Goal: Share content: Share content

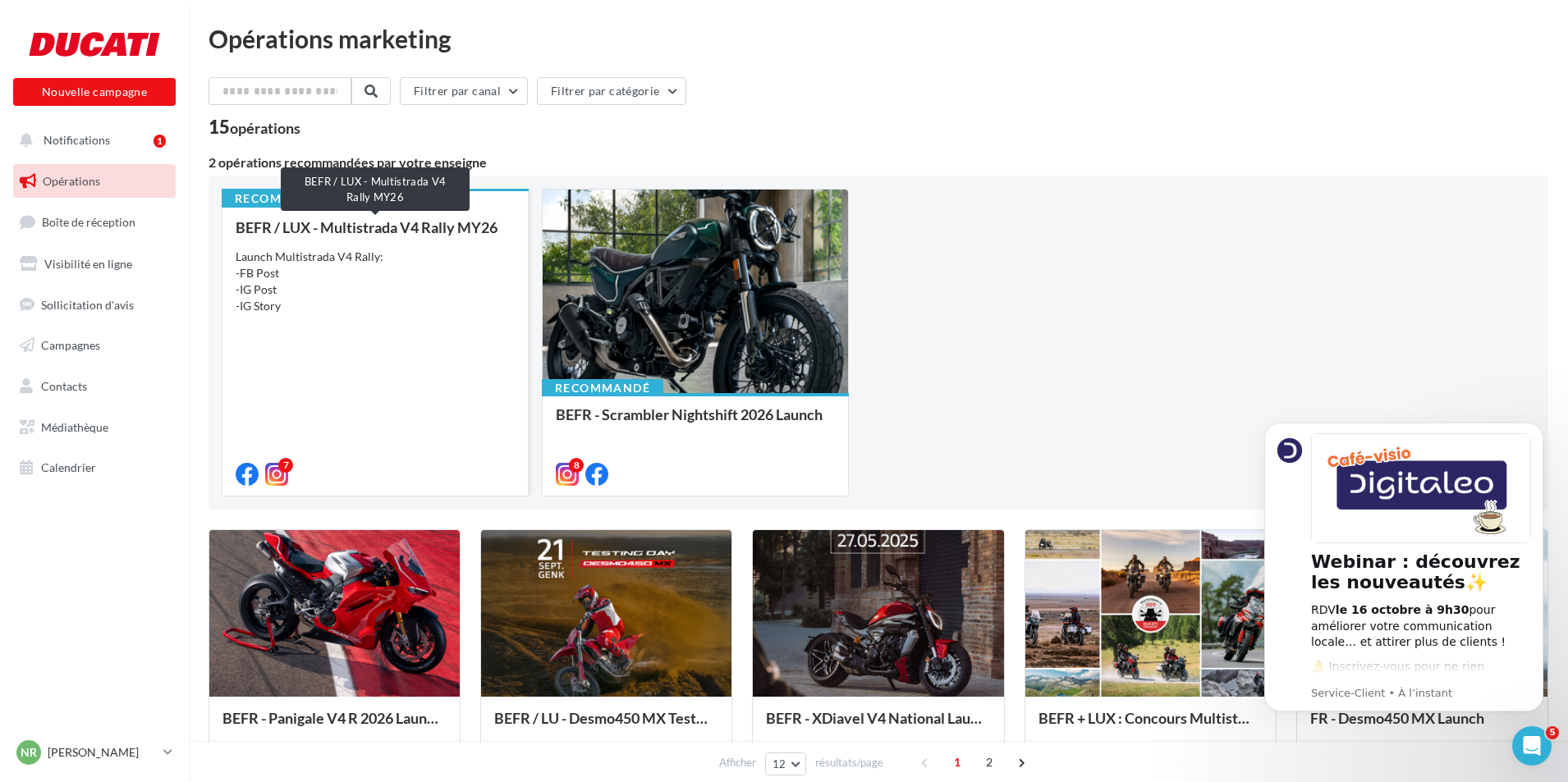
click at [425, 224] on div "BEFR / LUX - Multistrada V4 Rally MY26" at bounding box center [375, 227] width 279 height 16
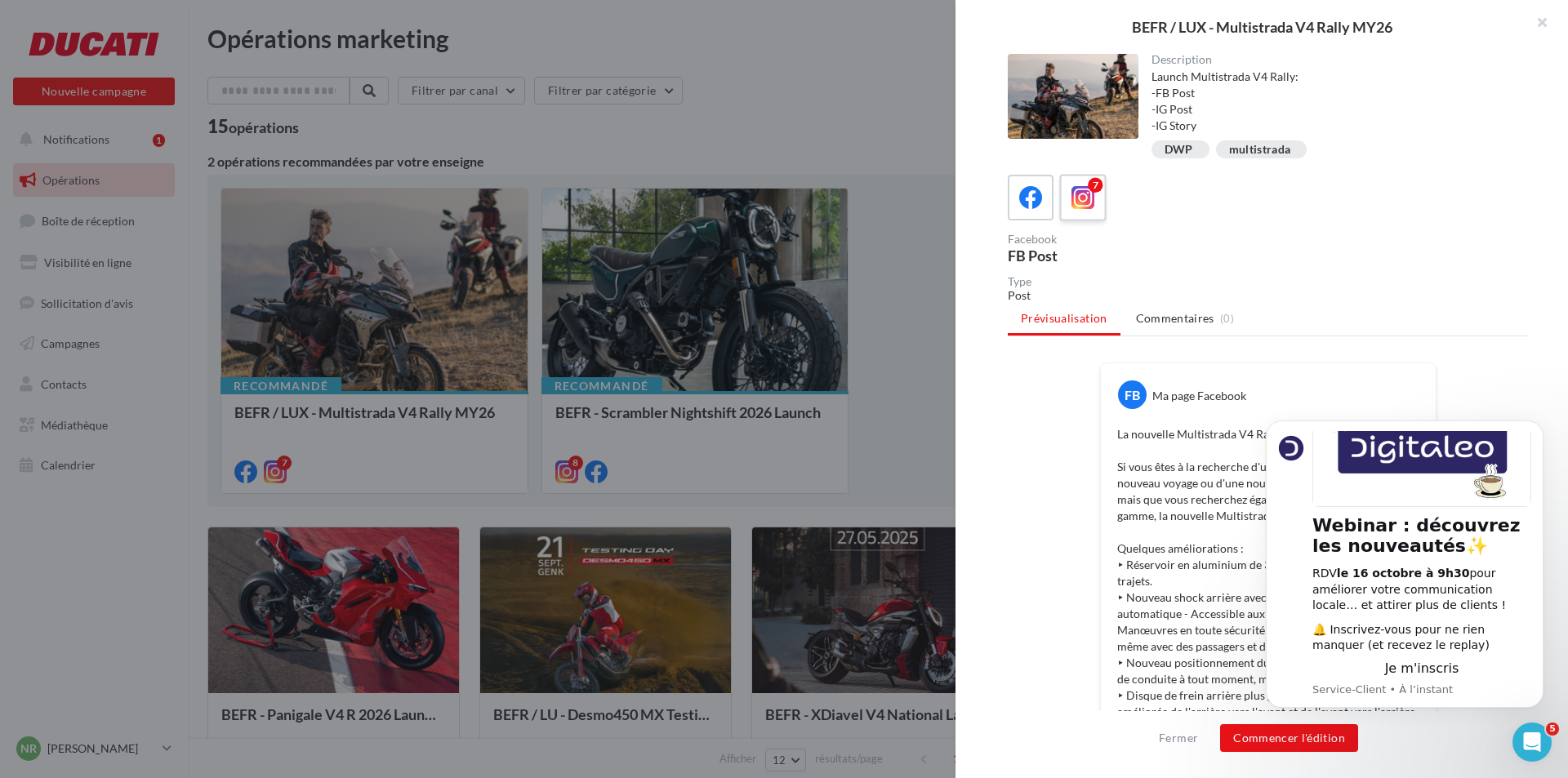
click at [1088, 199] on icon at bounding box center [1083, 198] width 24 height 24
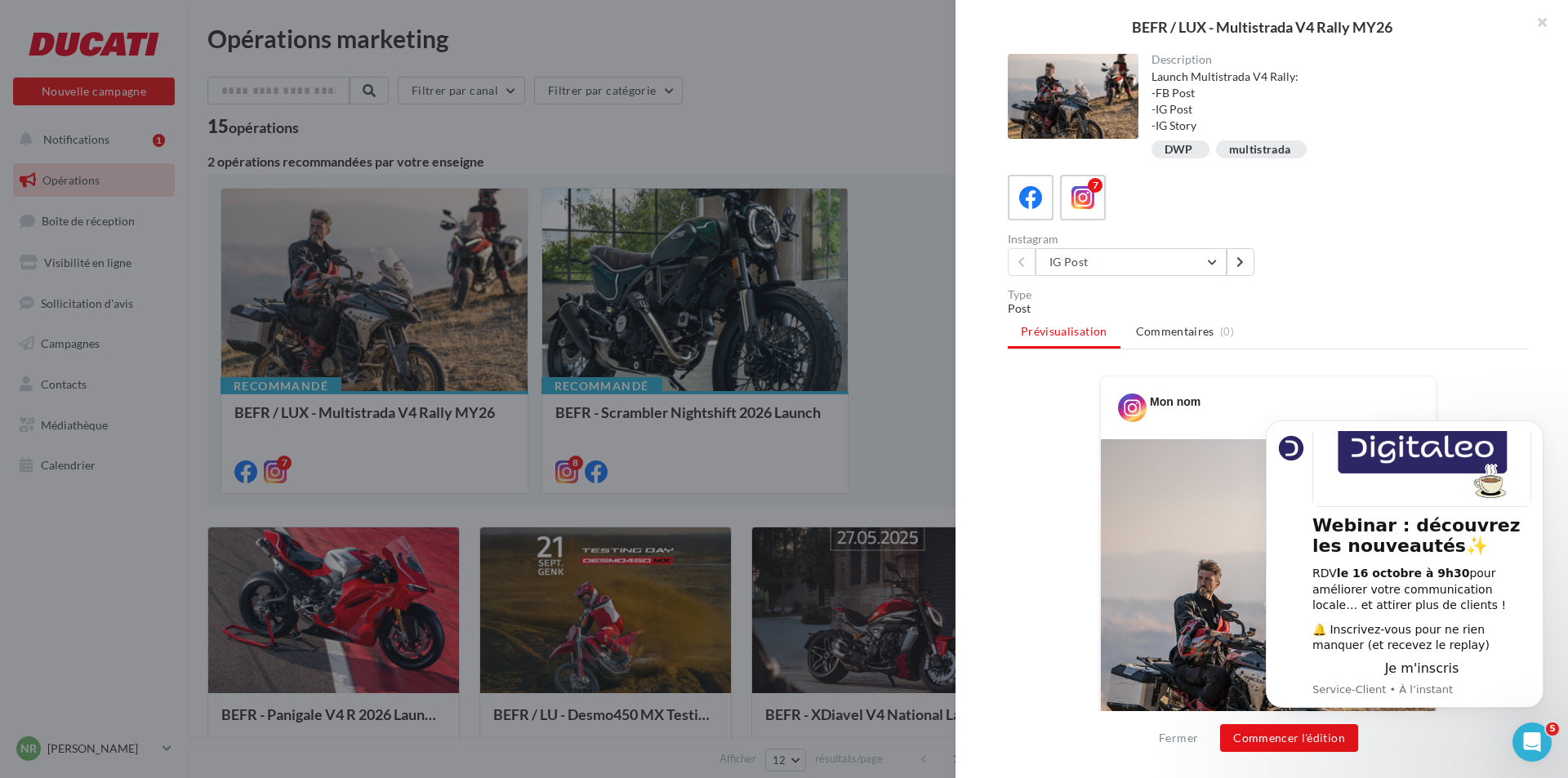
scroll to position [245, 0]
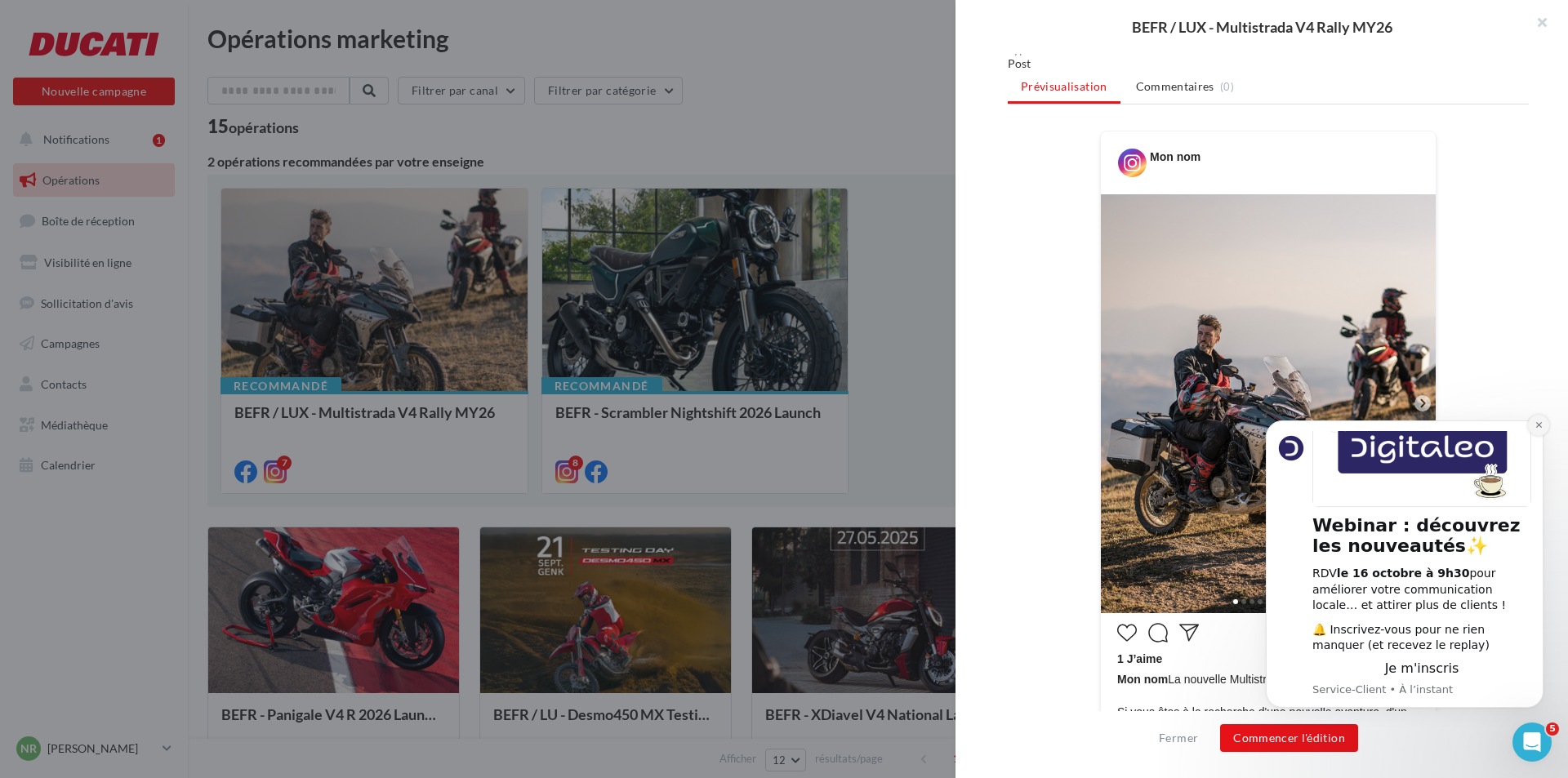
click at [1542, 427] on icon "Dismiss notification" at bounding box center [1539, 424] width 9 height 9
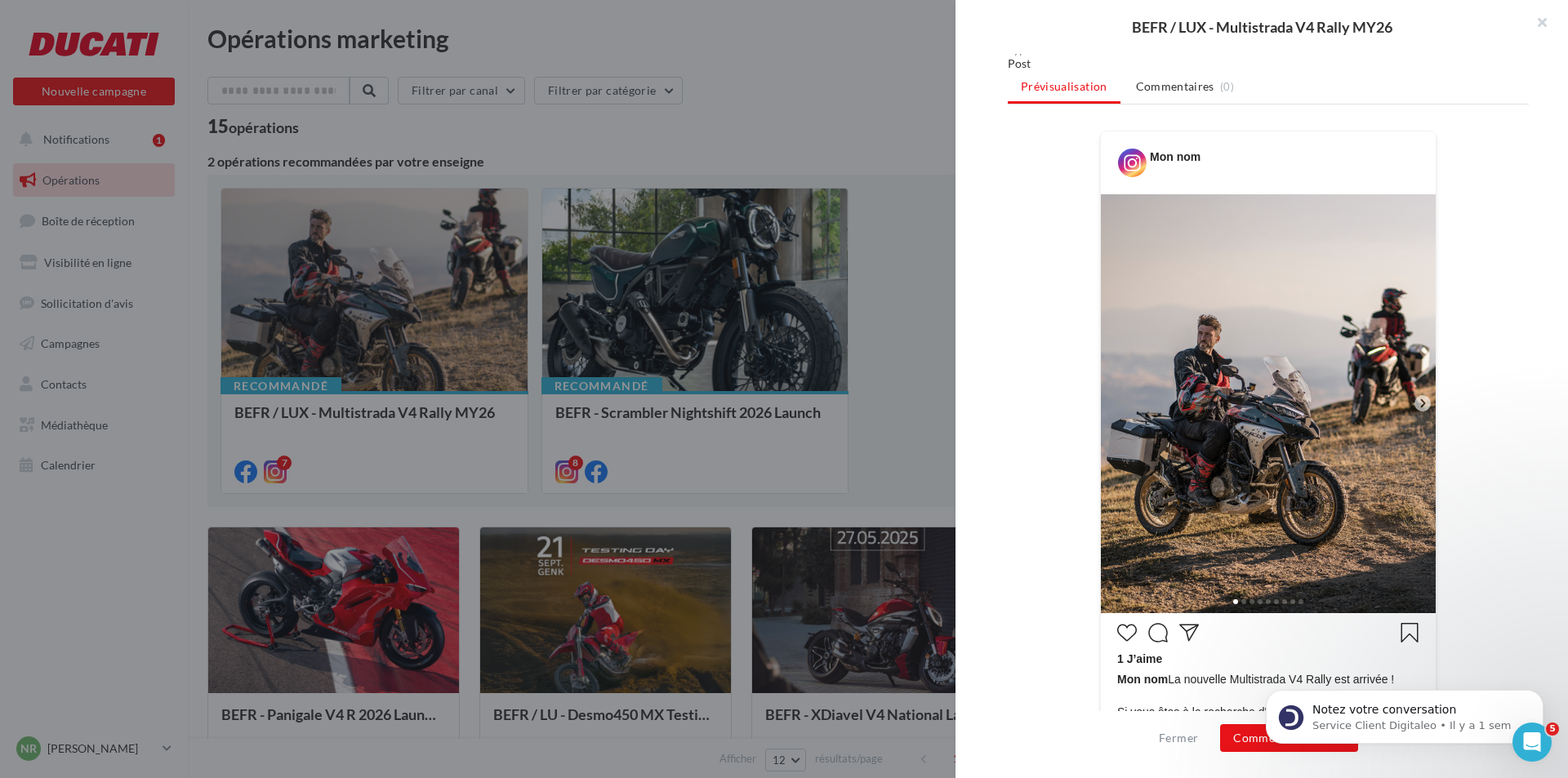
scroll to position [0, 0]
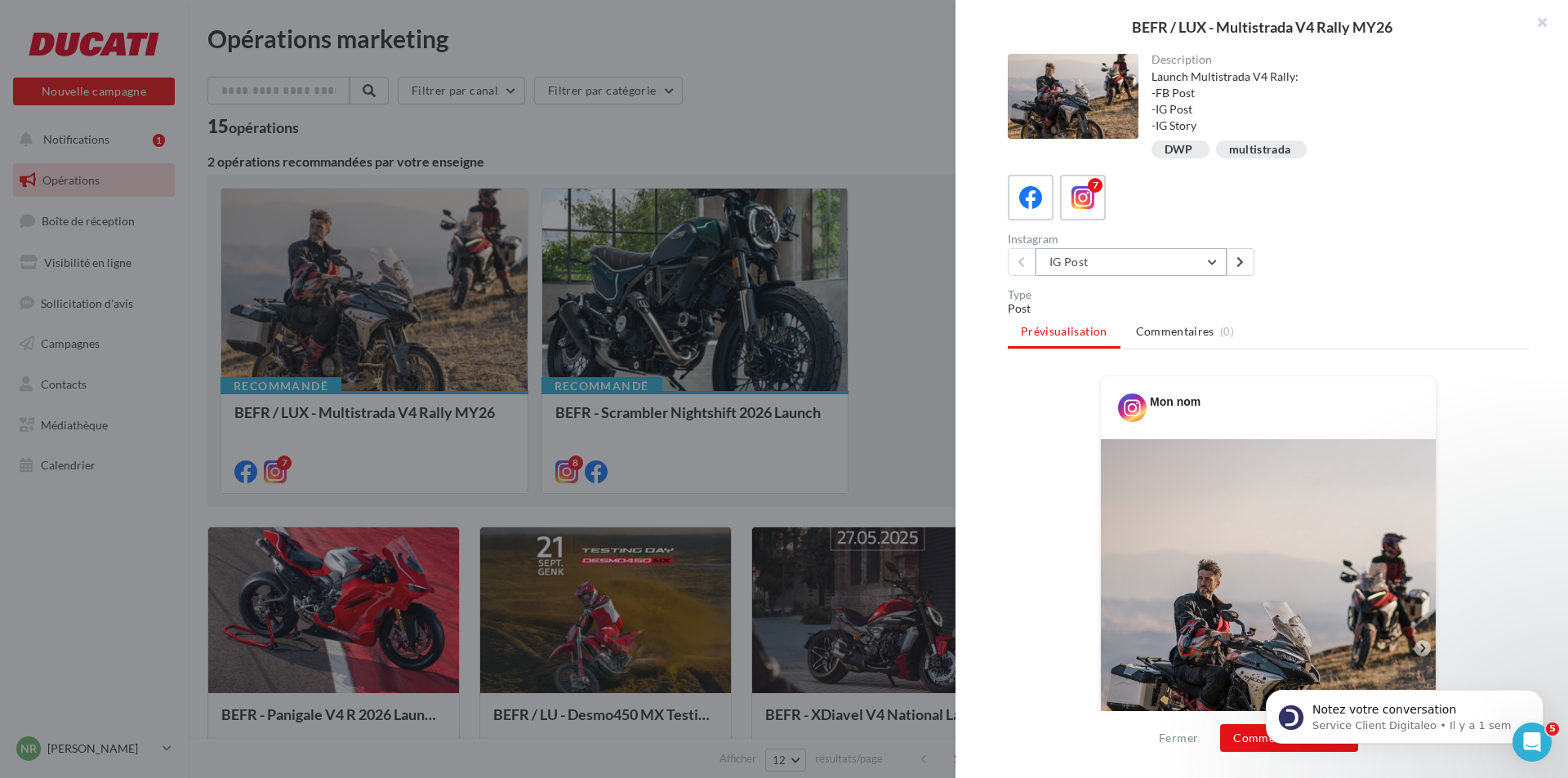
click at [1112, 263] on button "IG Post" at bounding box center [1131, 262] width 191 height 28
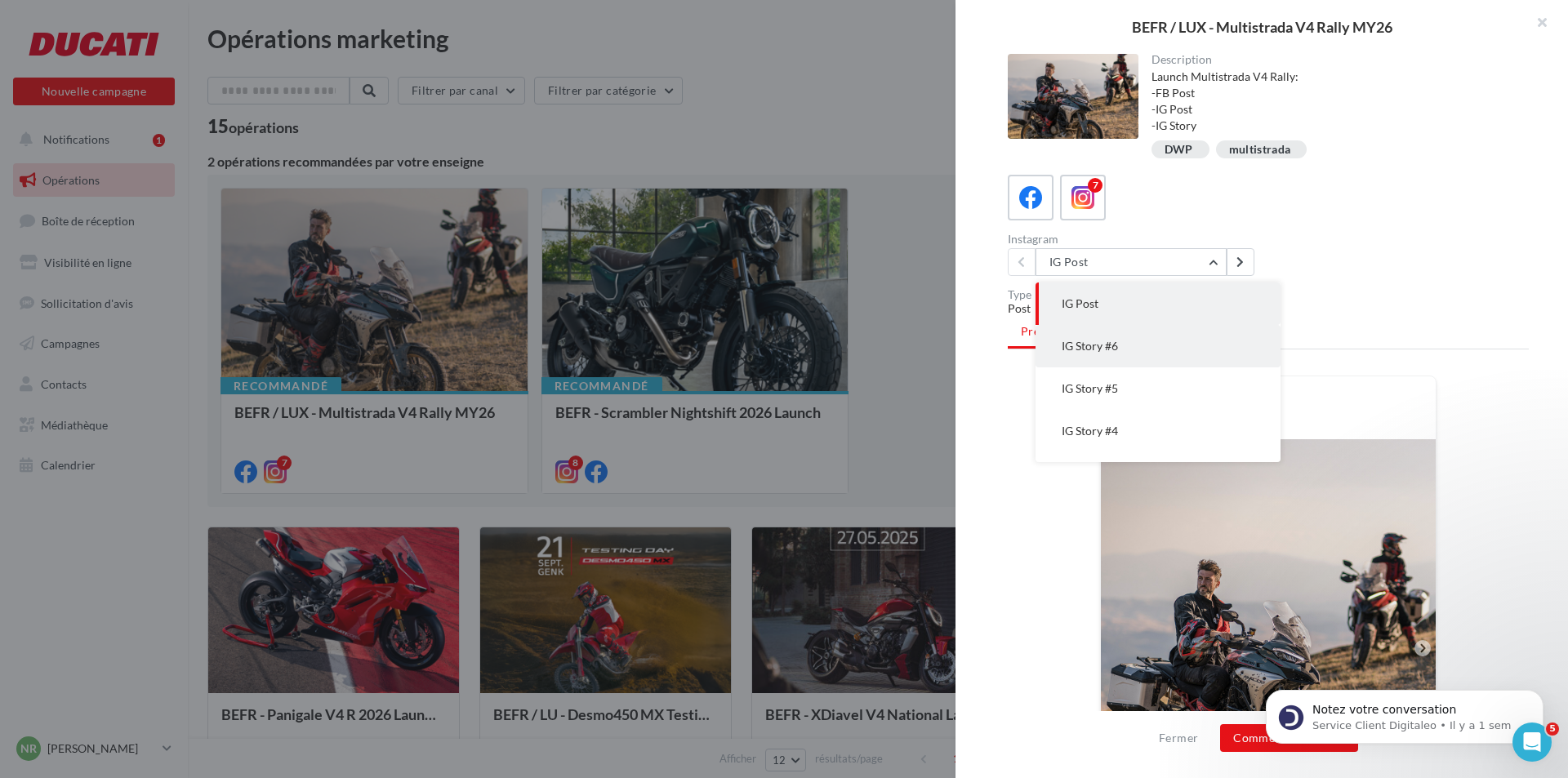
click at [1123, 350] on button "IG Story #6" at bounding box center [1159, 346] width 245 height 43
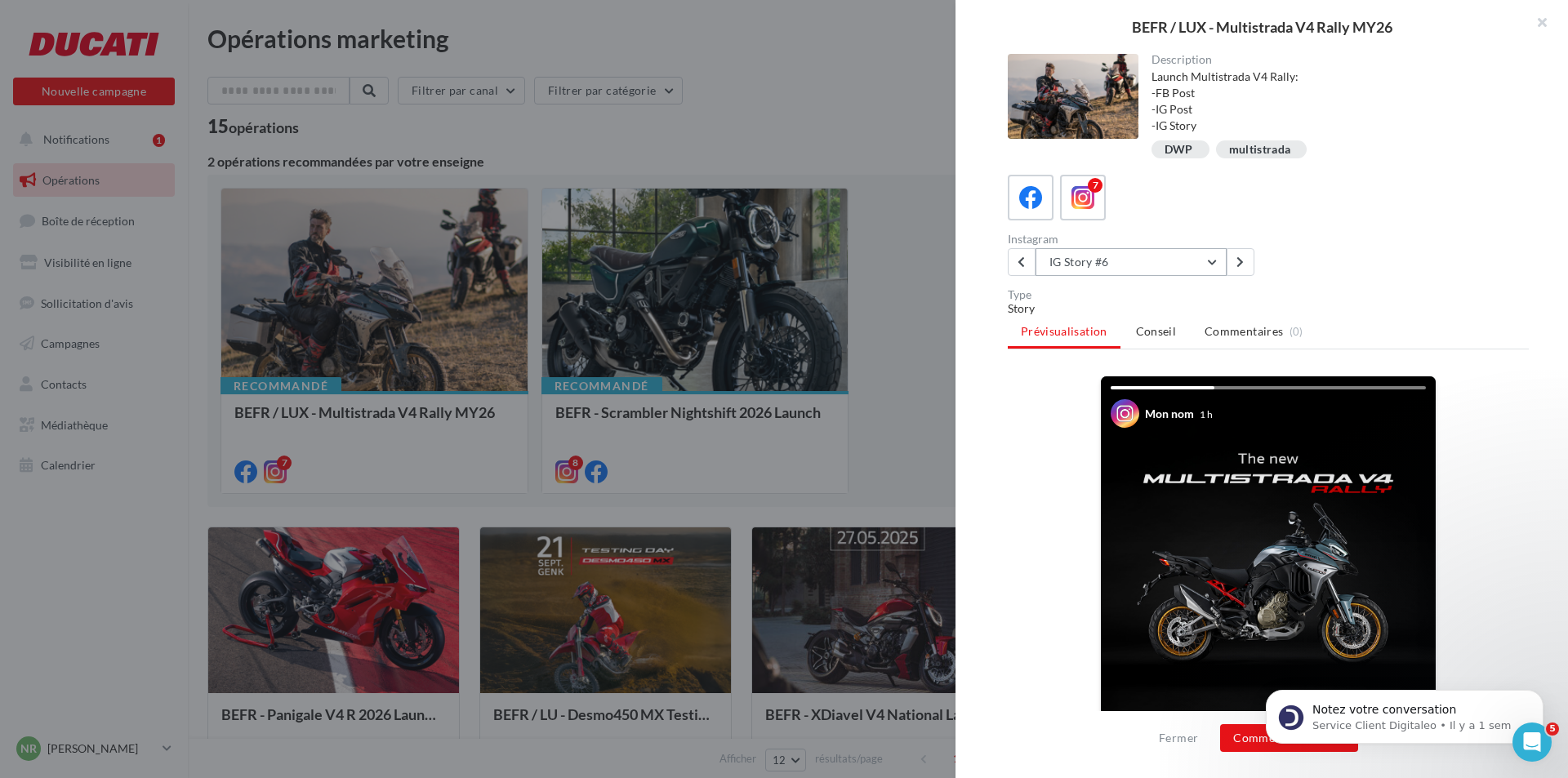
click at [1125, 275] on button "IG Story #6" at bounding box center [1131, 262] width 191 height 28
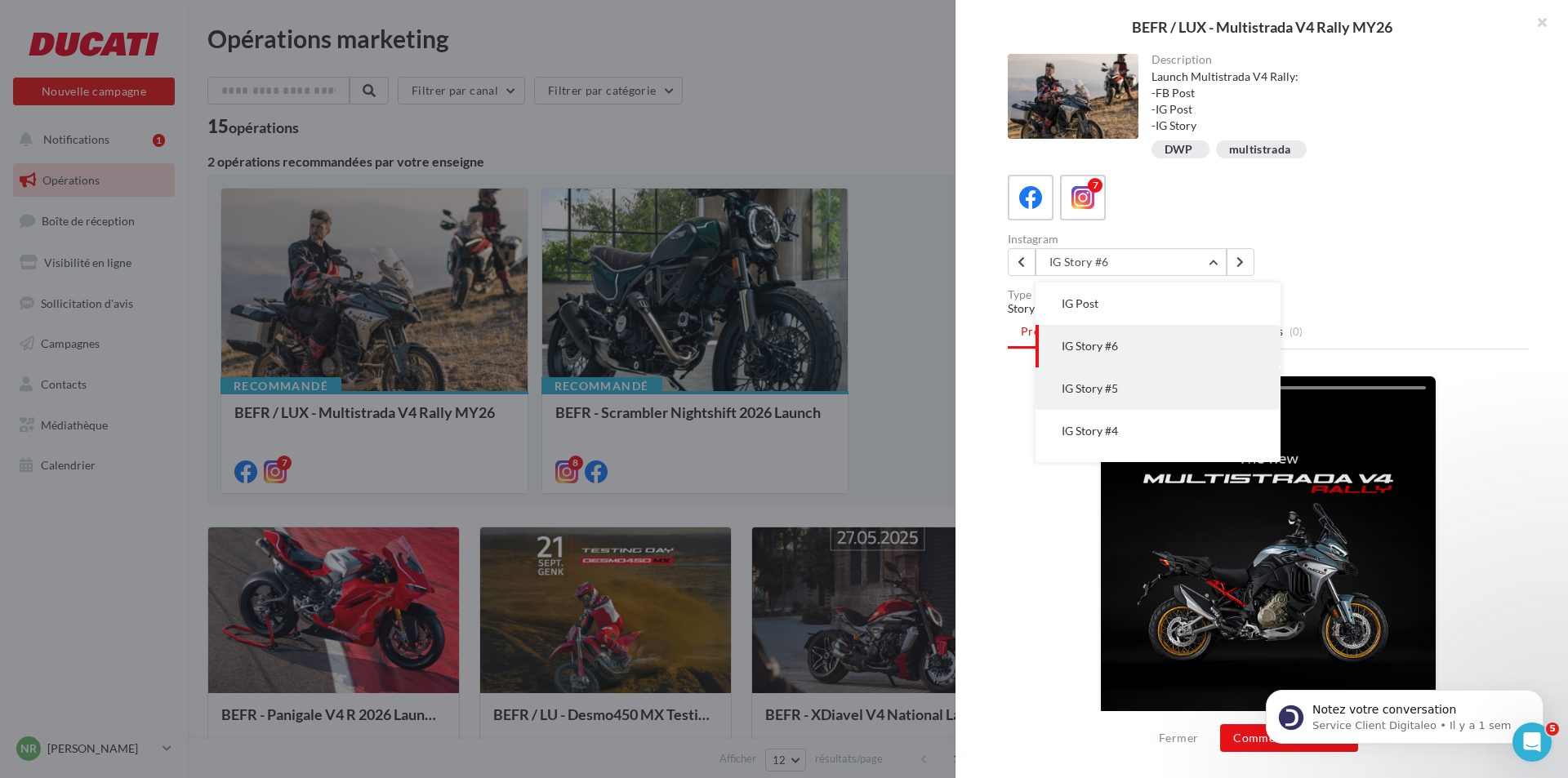
click at [1120, 385] on button "IG Story #5" at bounding box center [1159, 388] width 245 height 43
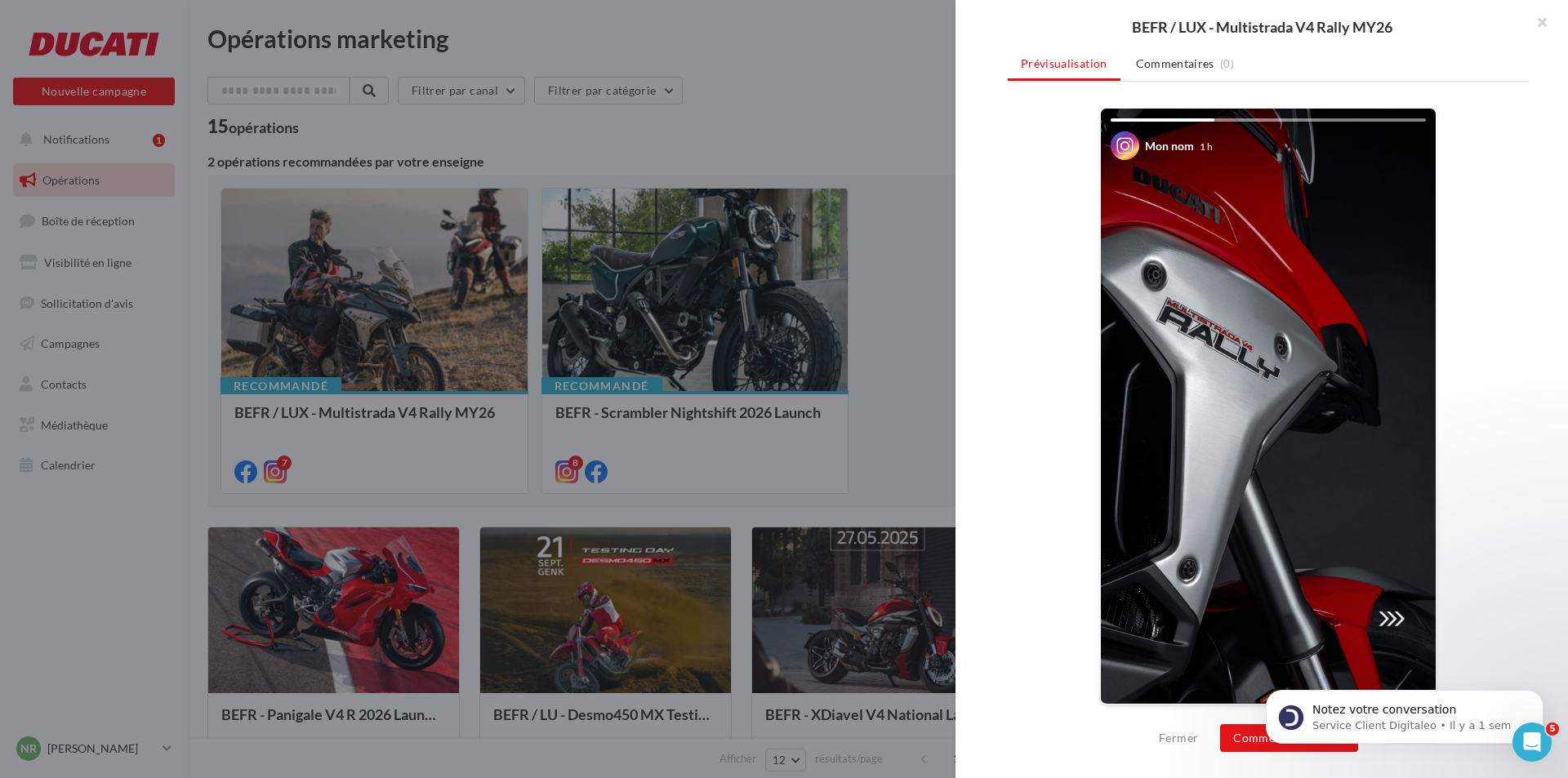
scroll to position [23, 0]
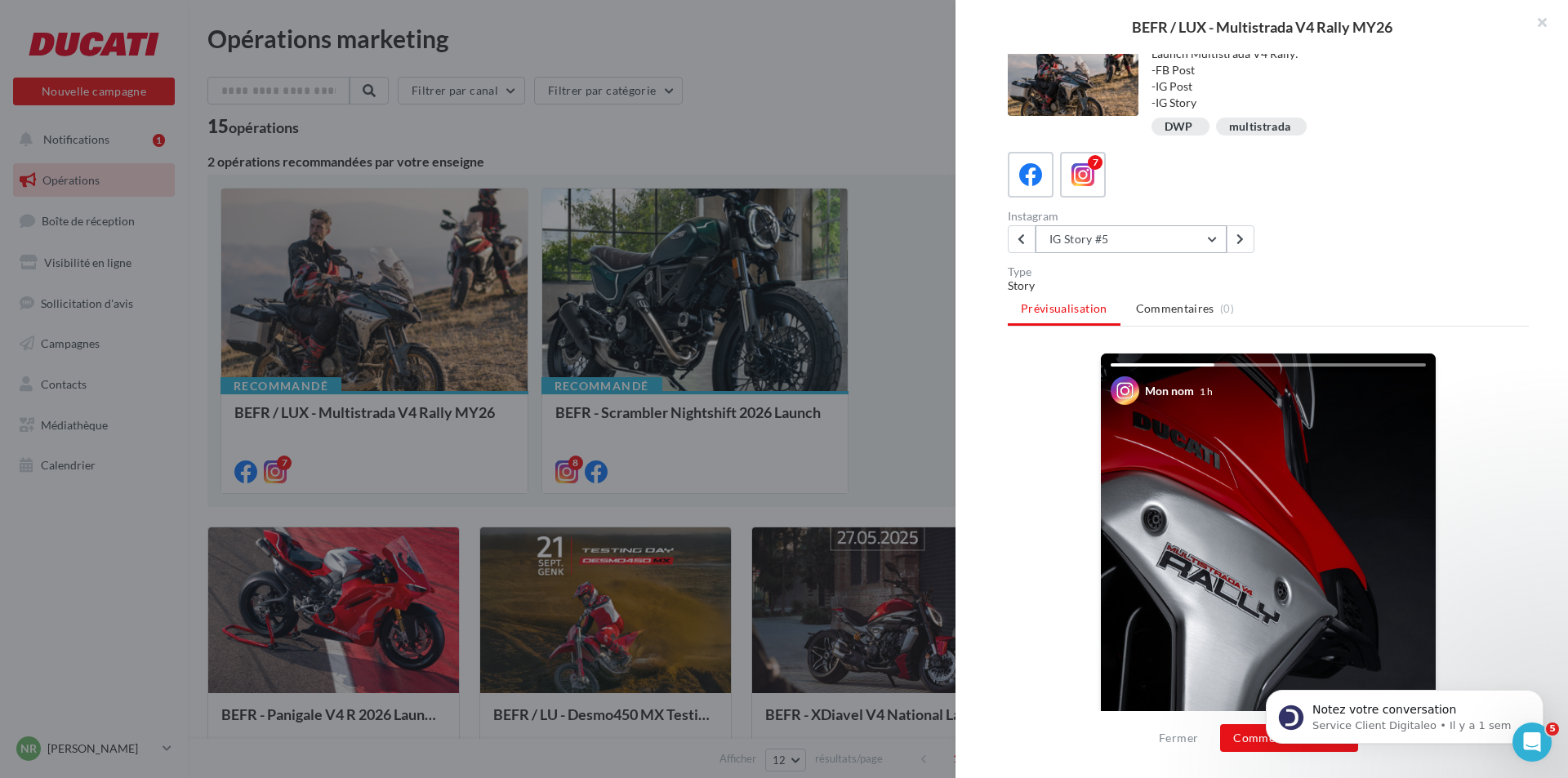
click at [1129, 239] on button "IG Story #5" at bounding box center [1131, 239] width 191 height 28
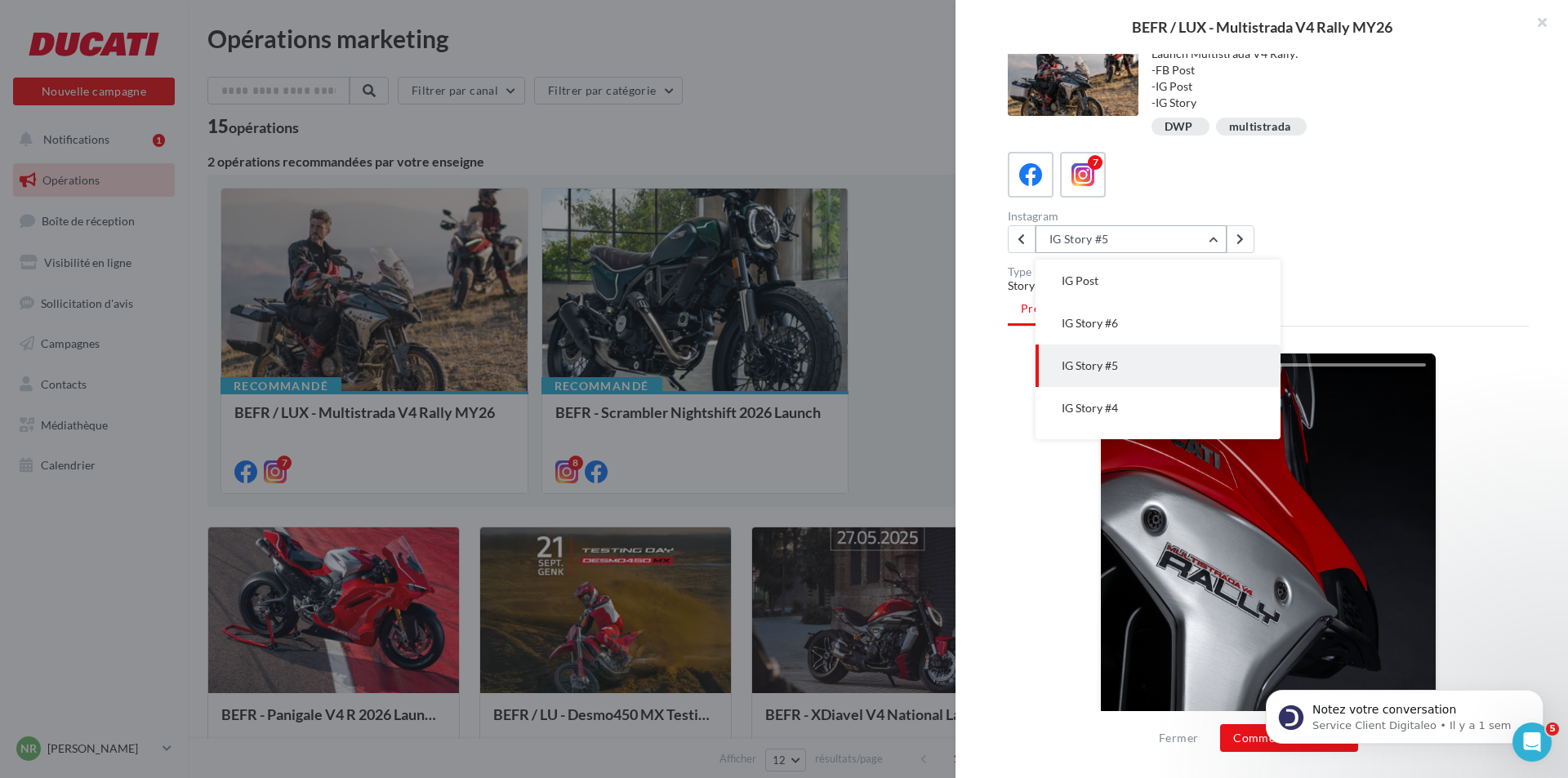
scroll to position [43, 0]
click at [1133, 376] on button "IG Story #4" at bounding box center [1159, 365] width 245 height 43
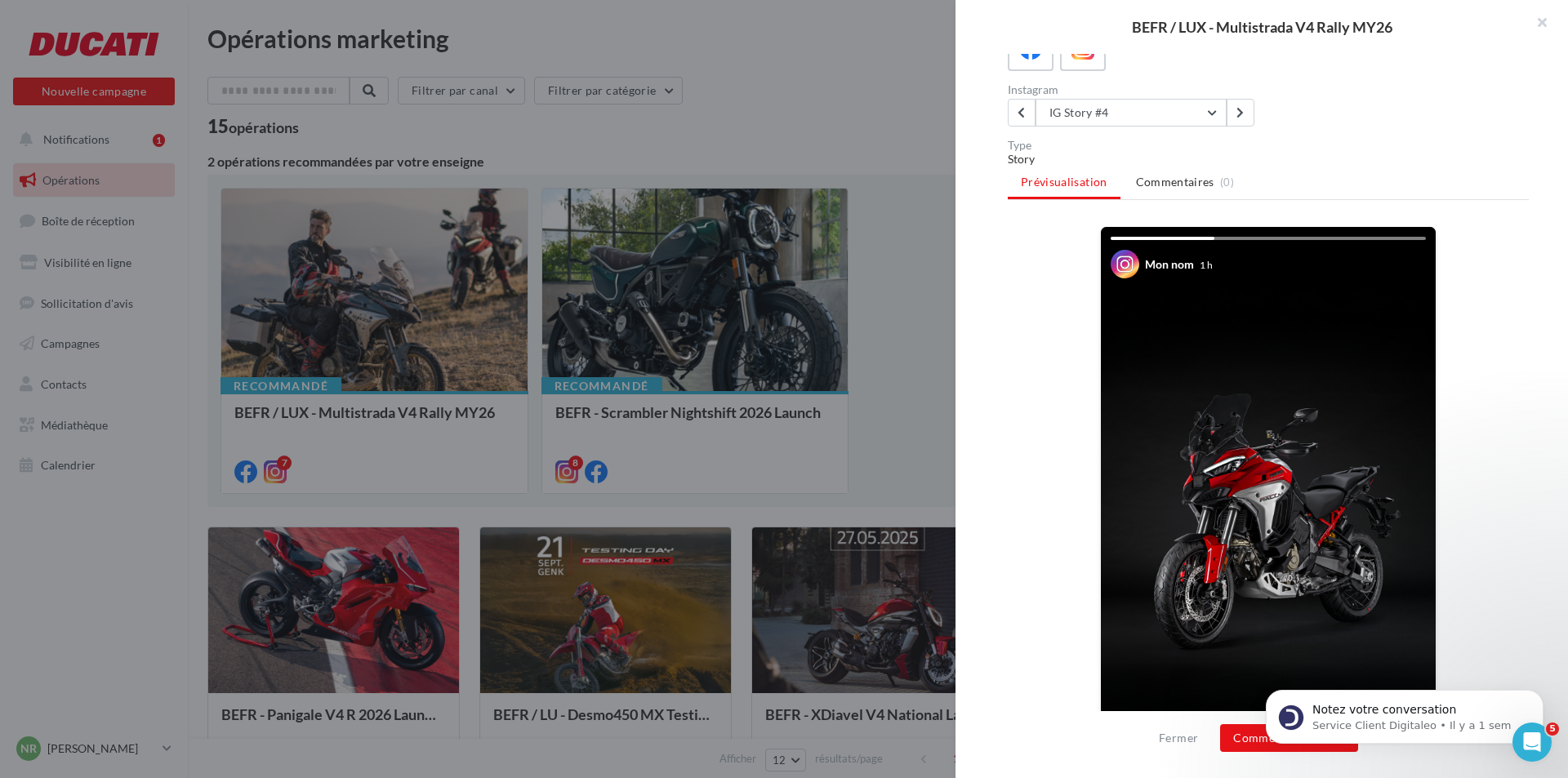
scroll to position [0, 0]
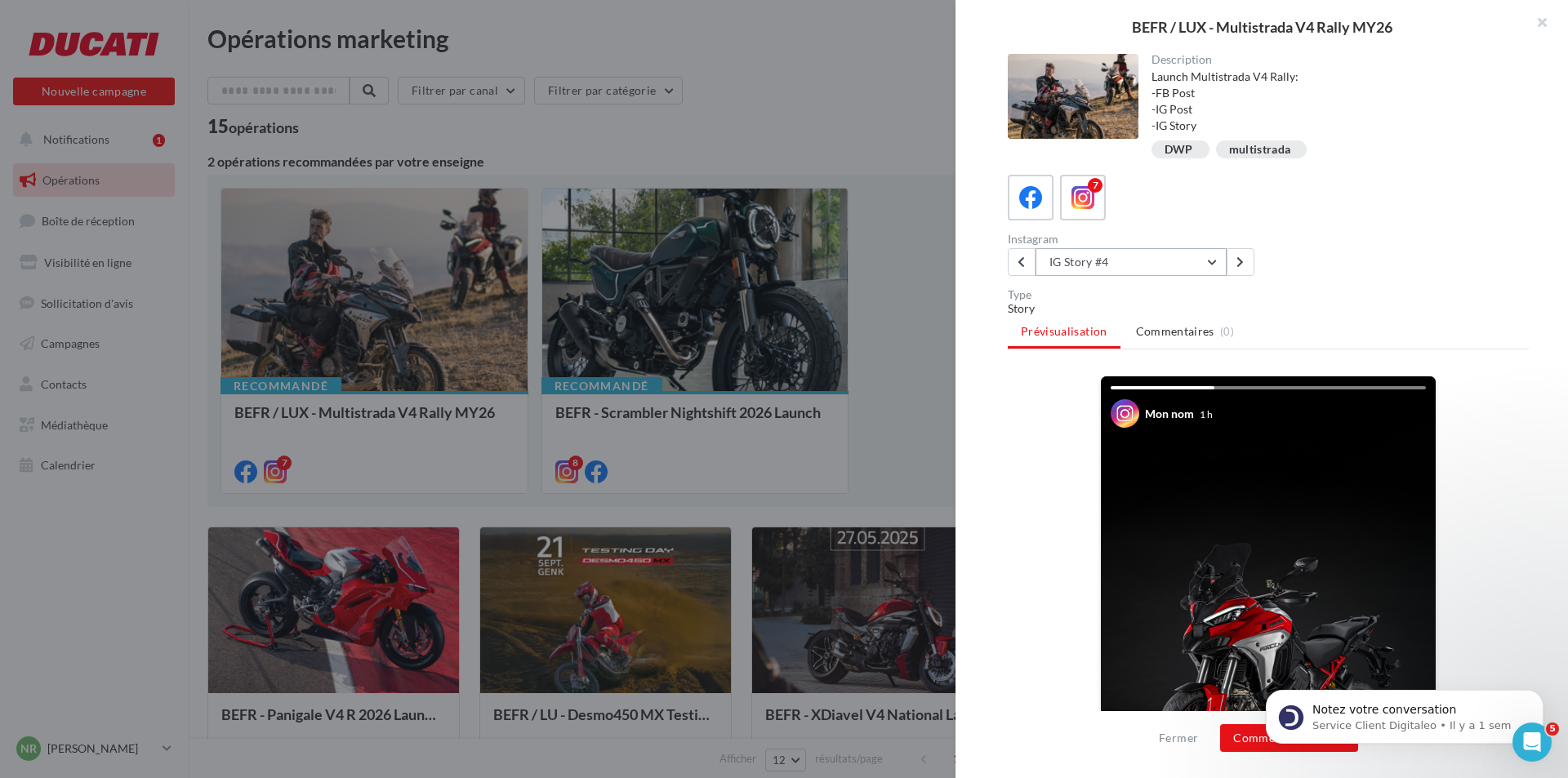
click at [1154, 248] on button "IG Story #4" at bounding box center [1131, 262] width 191 height 28
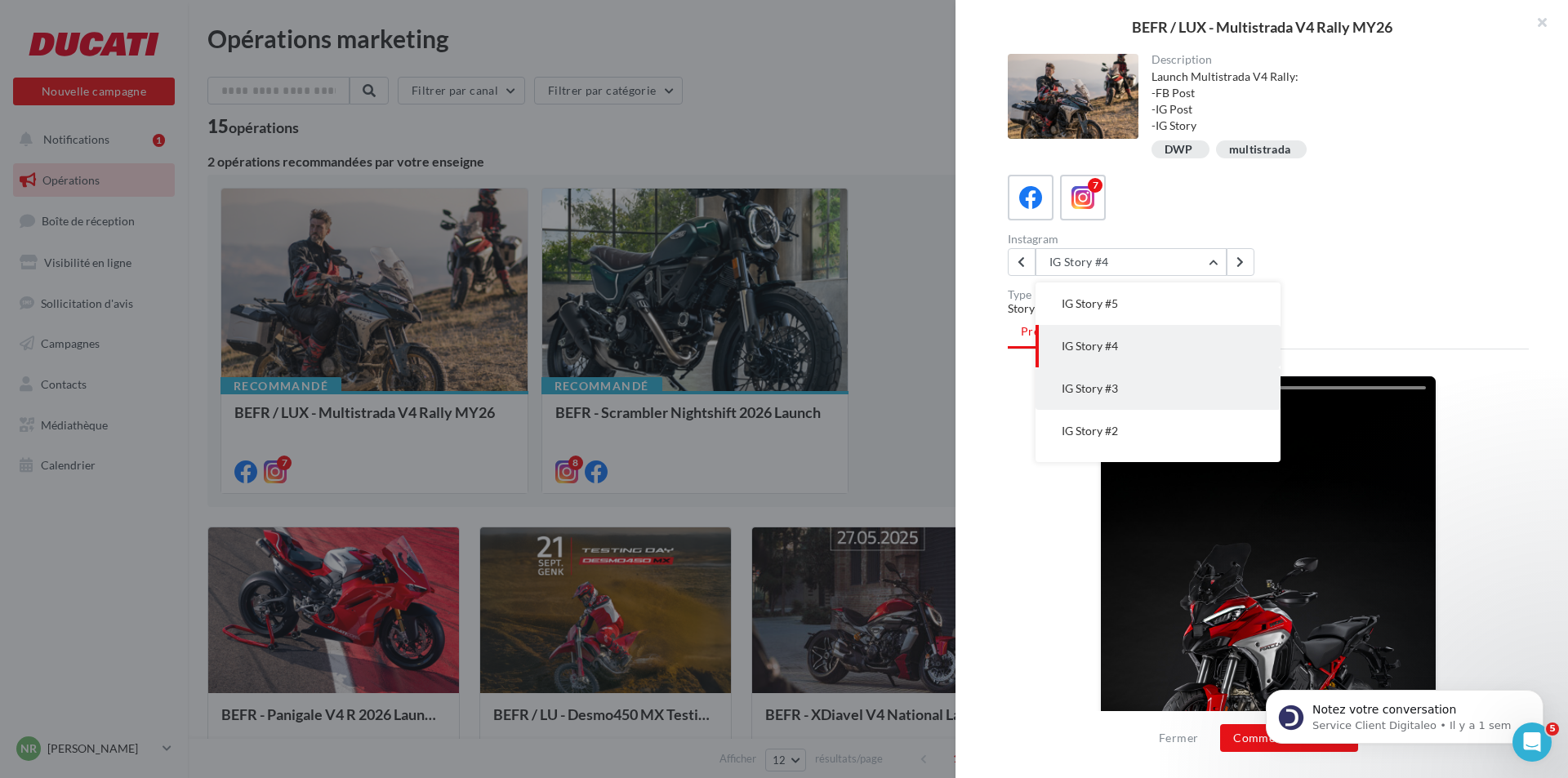
click at [1138, 400] on button "IG Story #3" at bounding box center [1159, 388] width 245 height 43
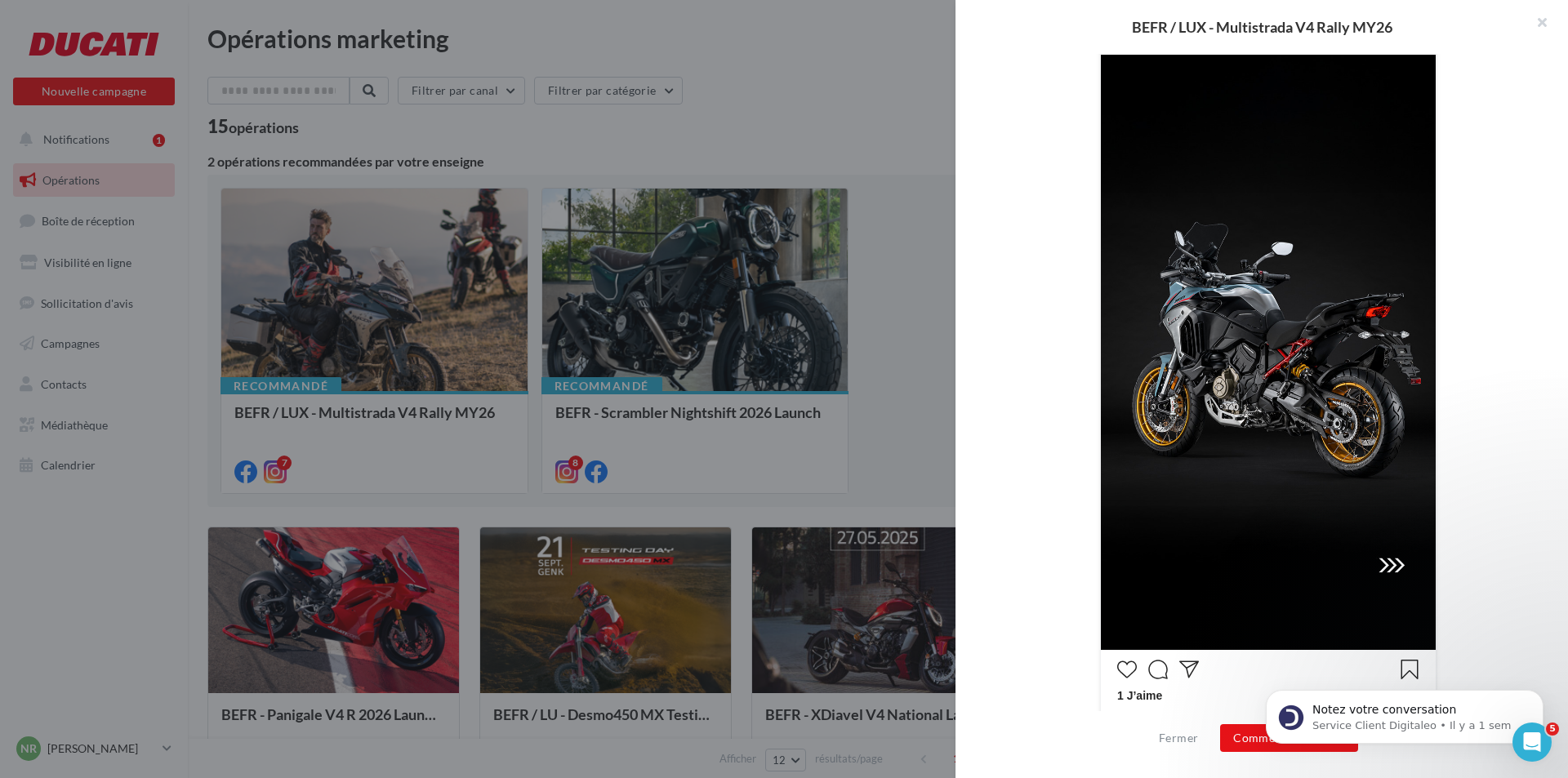
scroll to position [140, 0]
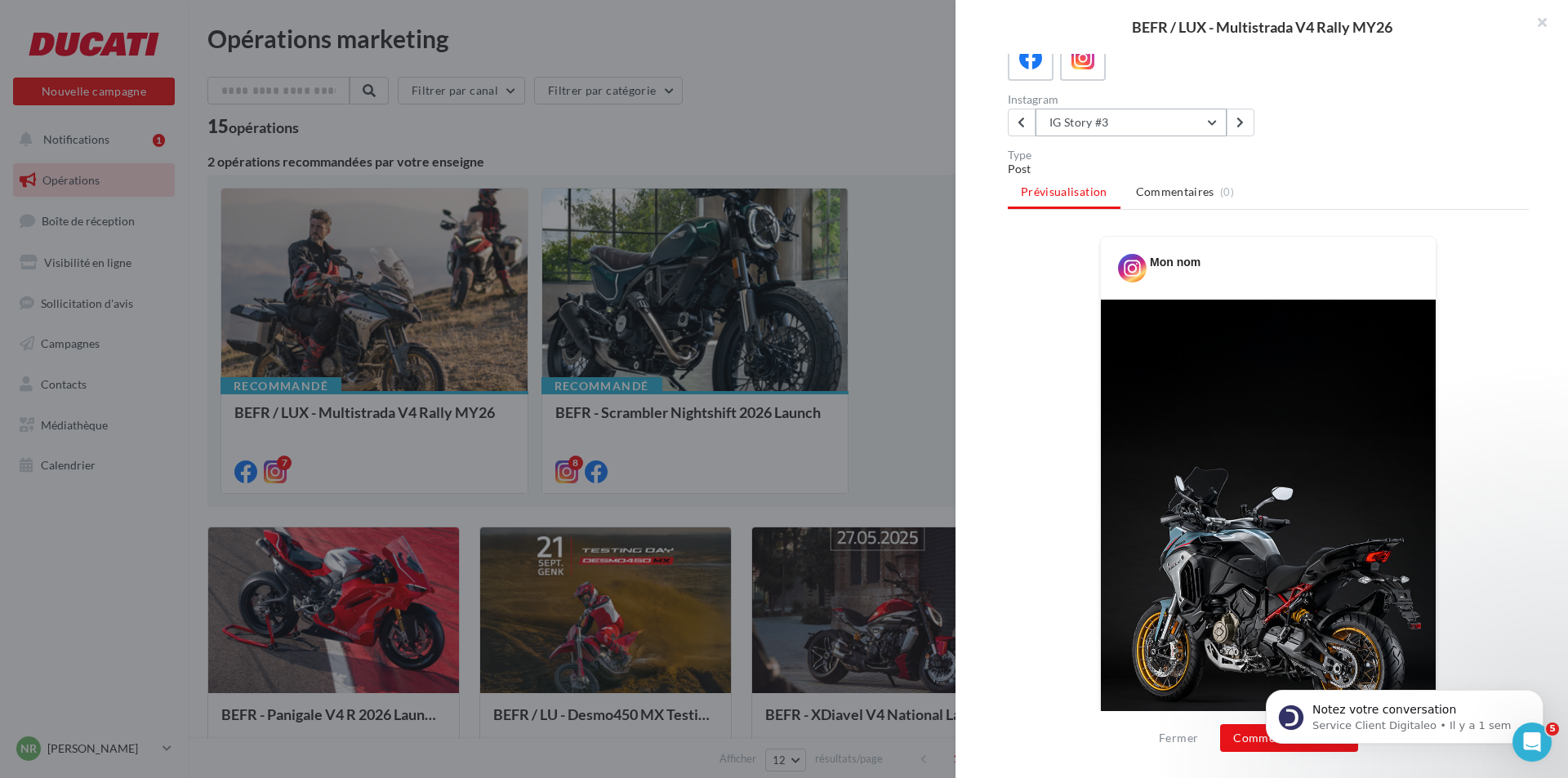
click at [1164, 124] on button "IG Story #3" at bounding box center [1131, 122] width 191 height 28
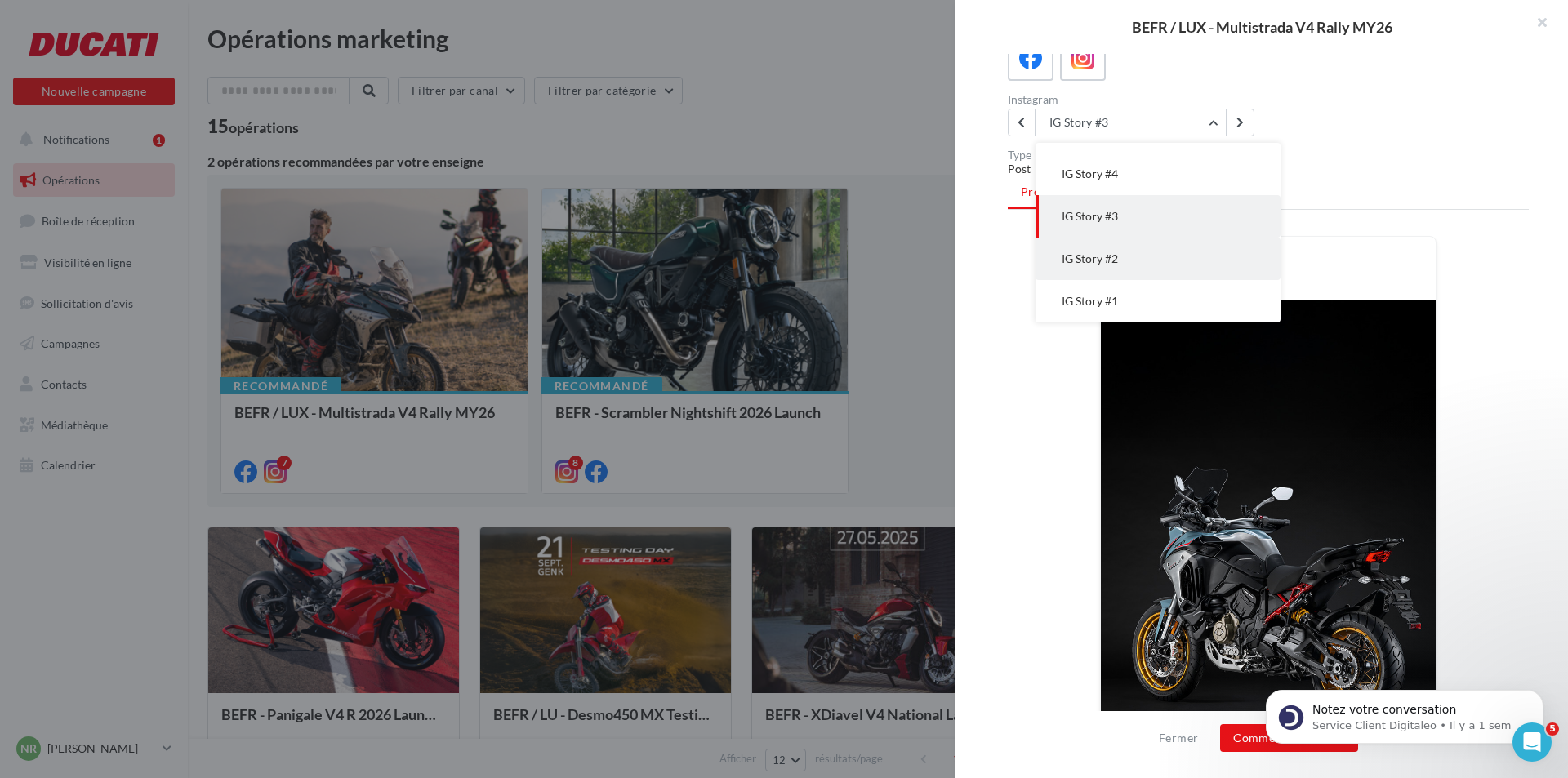
click at [1124, 257] on button "IG Story #2" at bounding box center [1159, 259] width 245 height 43
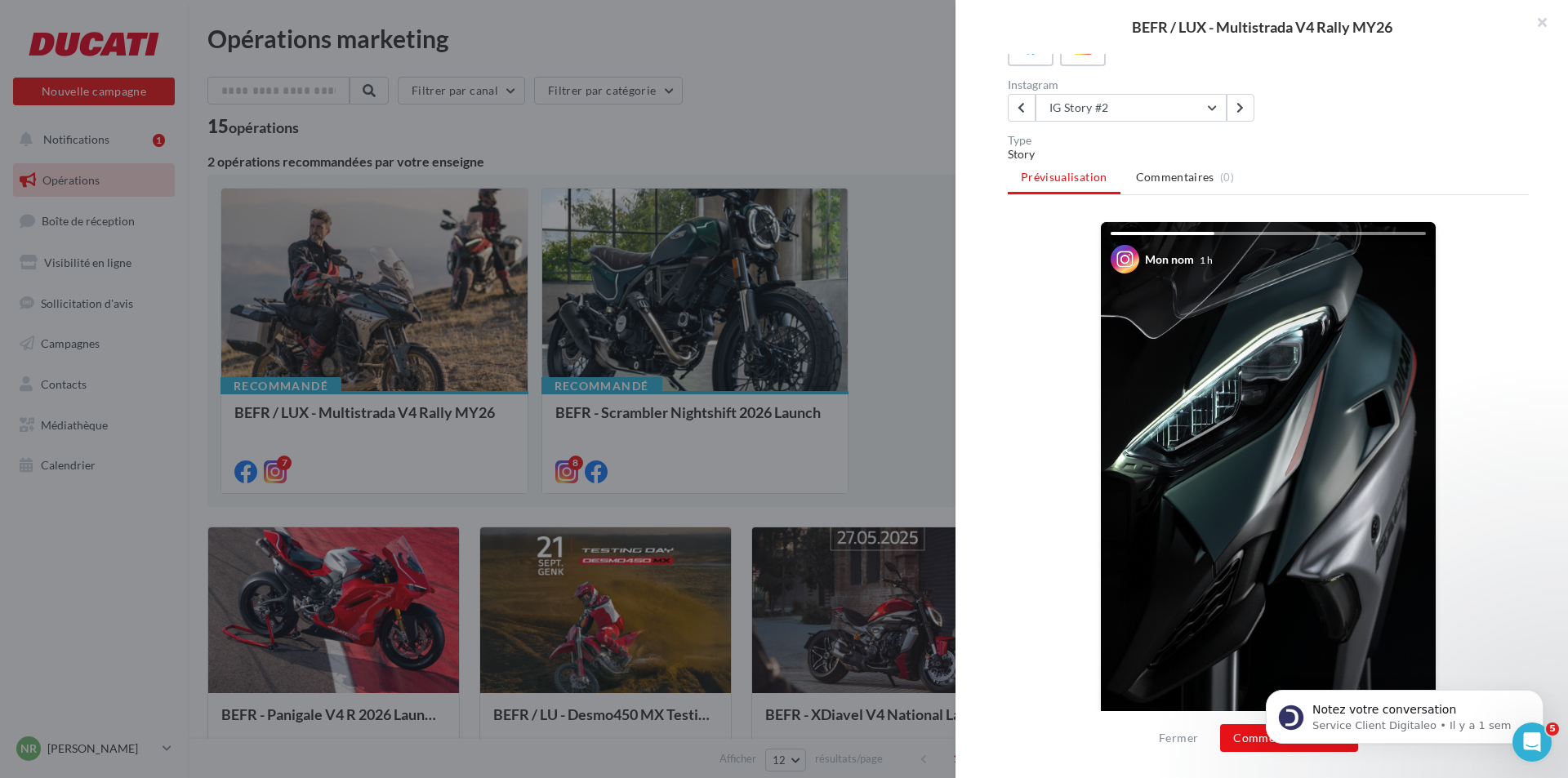
scroll to position [23, 0]
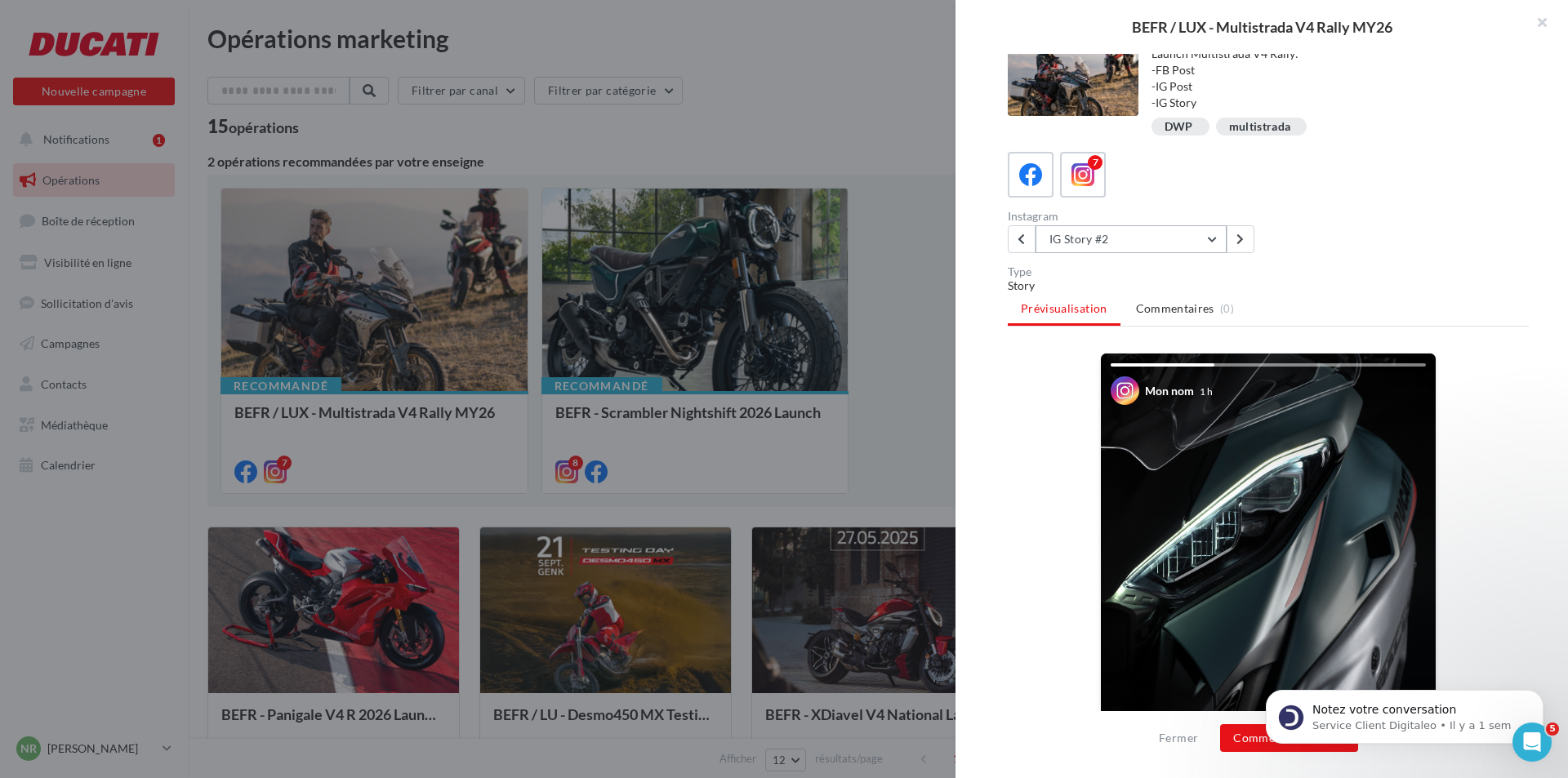
click at [1159, 231] on button "IG Story #2" at bounding box center [1131, 239] width 191 height 28
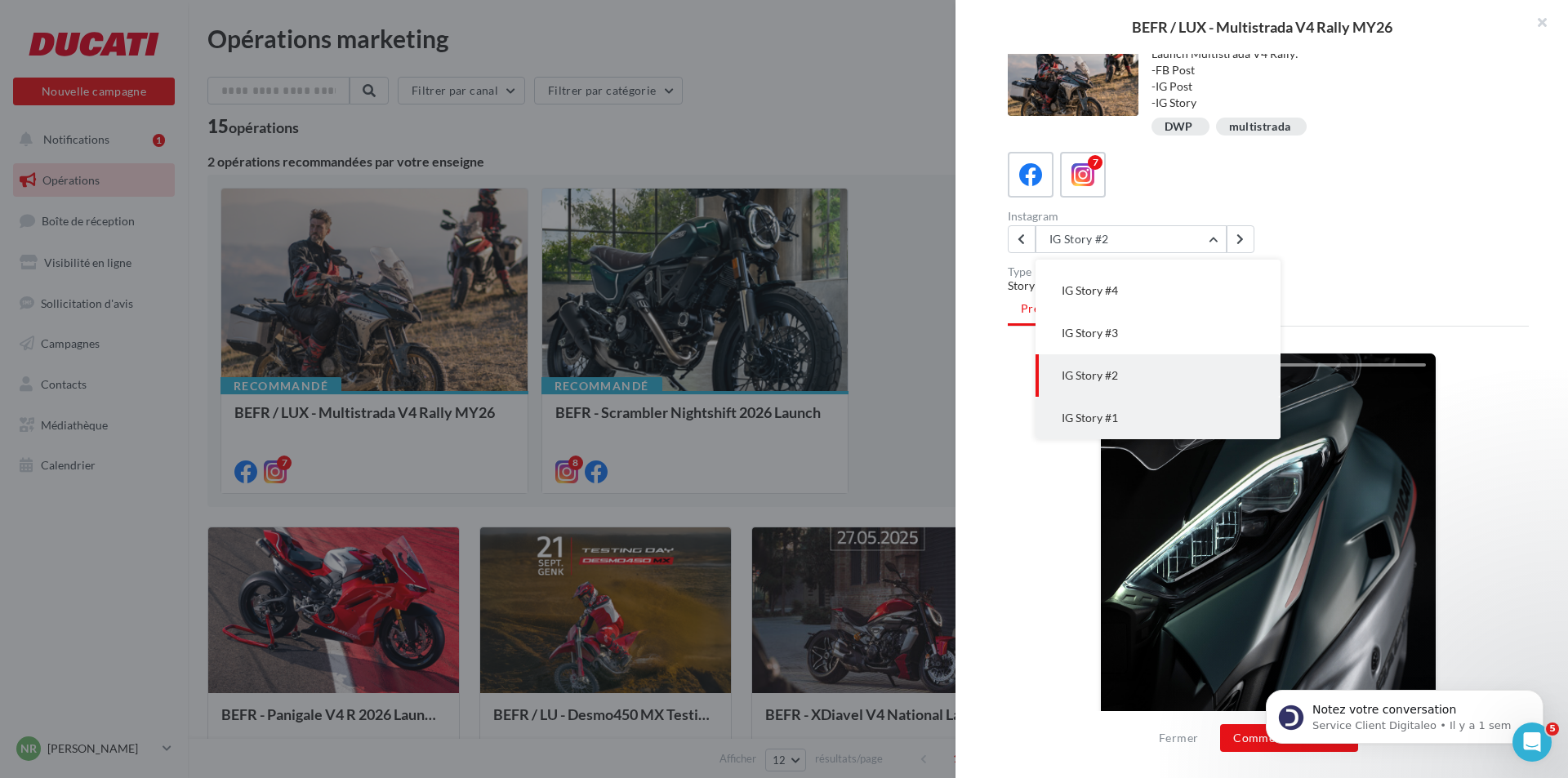
click at [1137, 418] on button "IG Story #1" at bounding box center [1159, 418] width 245 height 43
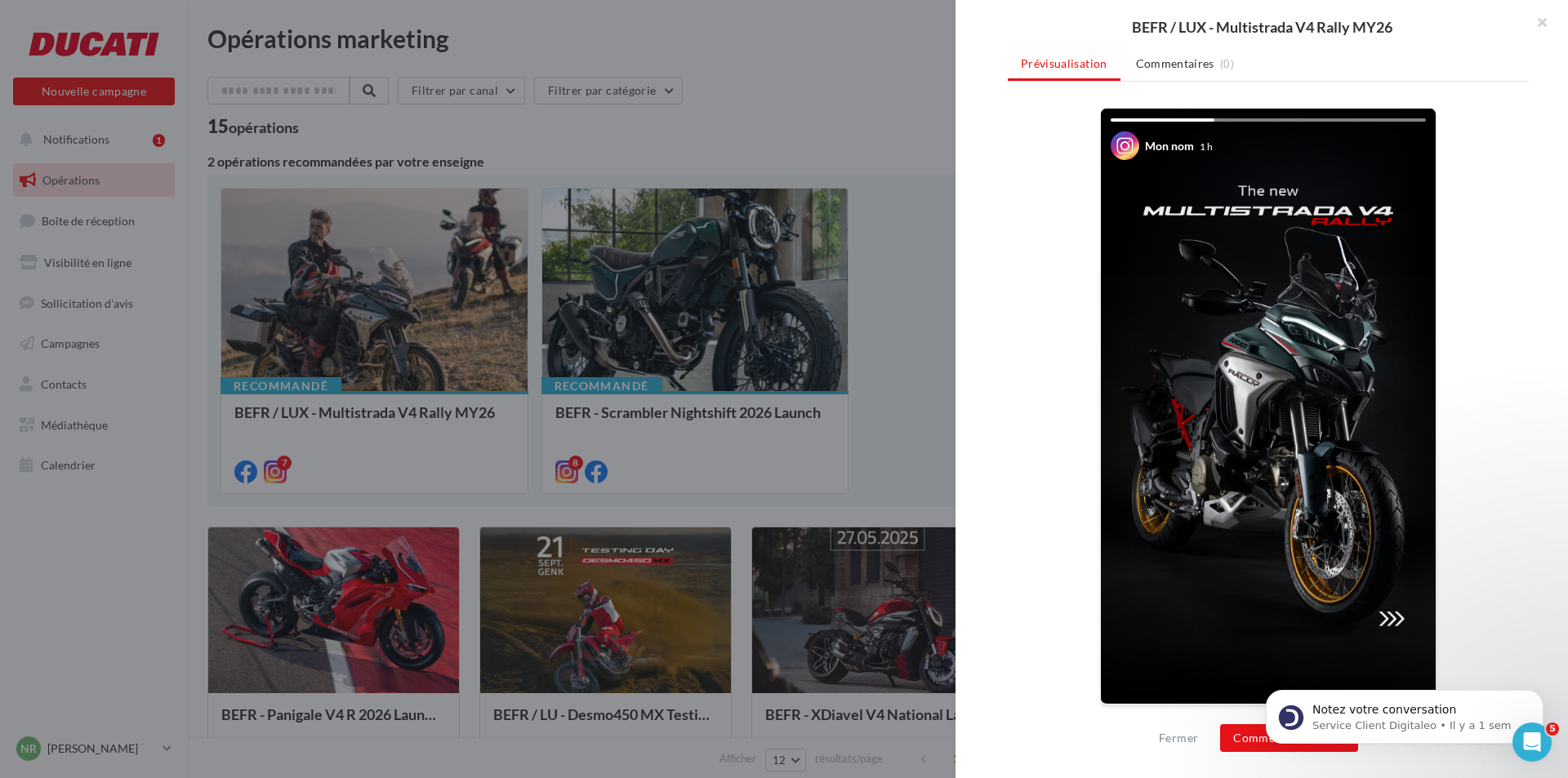
scroll to position [186, 0]
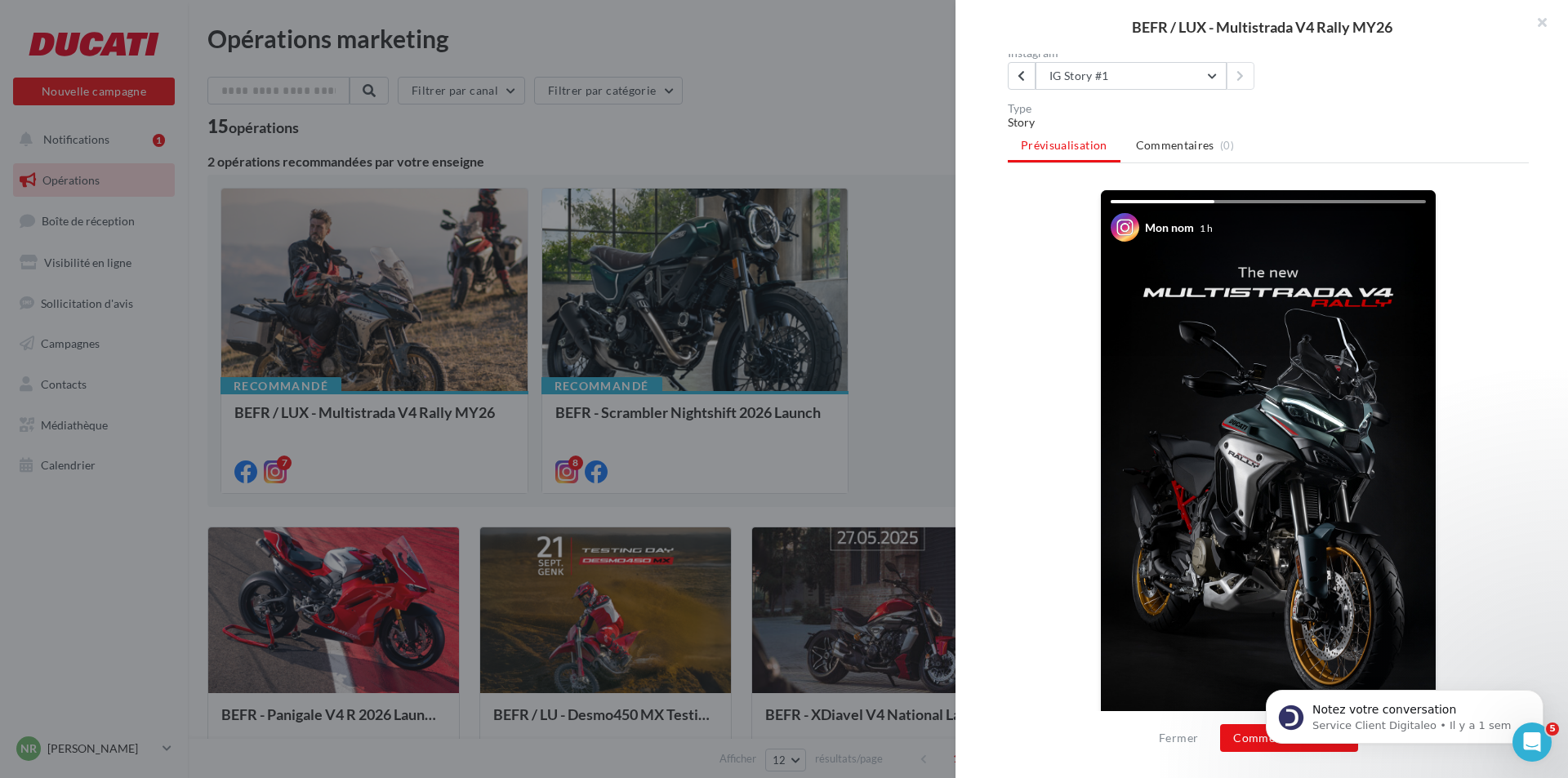
drag, startPoint x: 1296, startPoint y: 527, endPoint x: 1059, endPoint y: 345, distance: 298.8
click at [1059, 345] on div "Mon nom 1 h La prévisualisation est non-contractuelle" at bounding box center [1268, 498] width 521 height 618
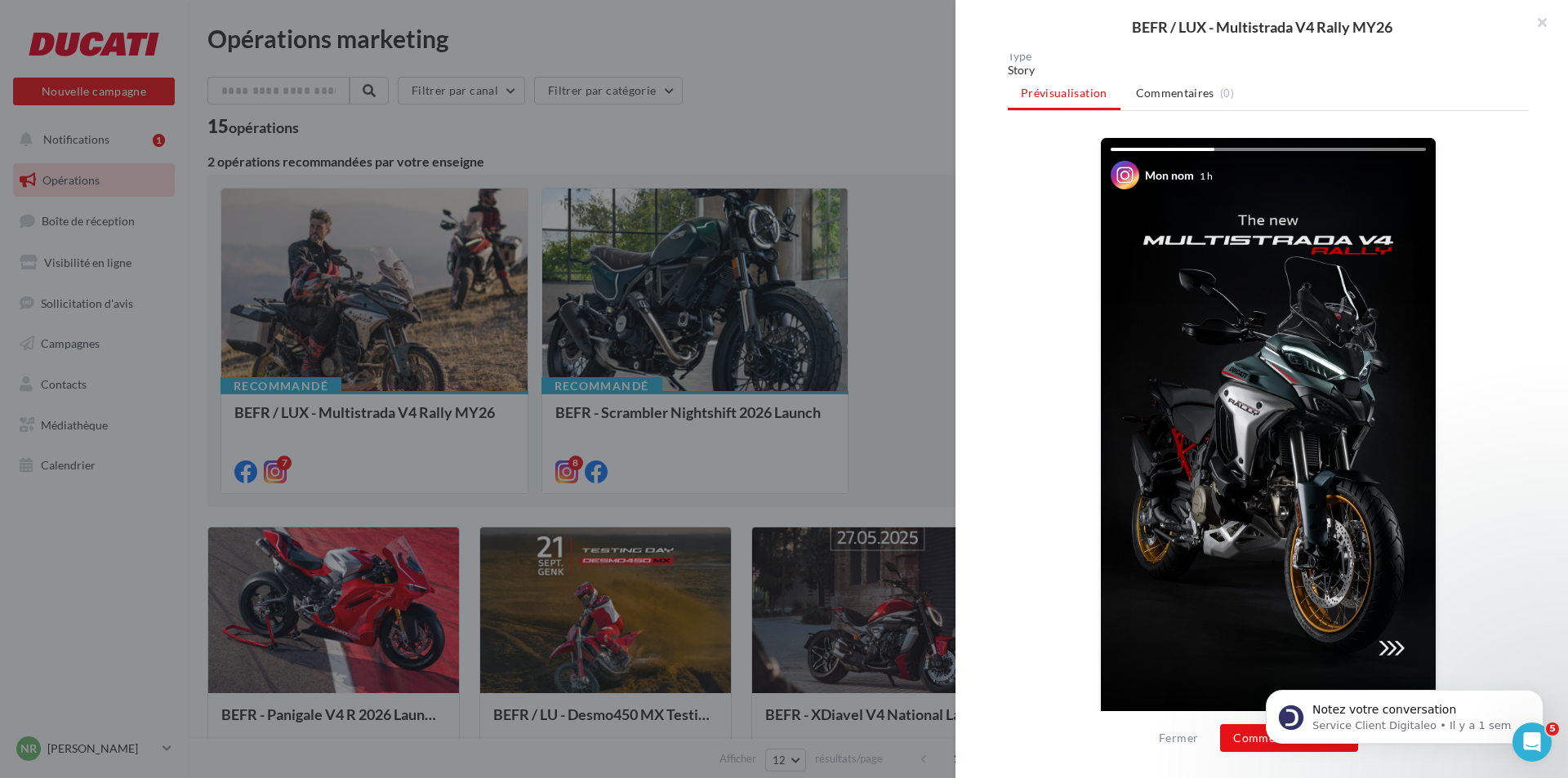
scroll to position [268, 0]
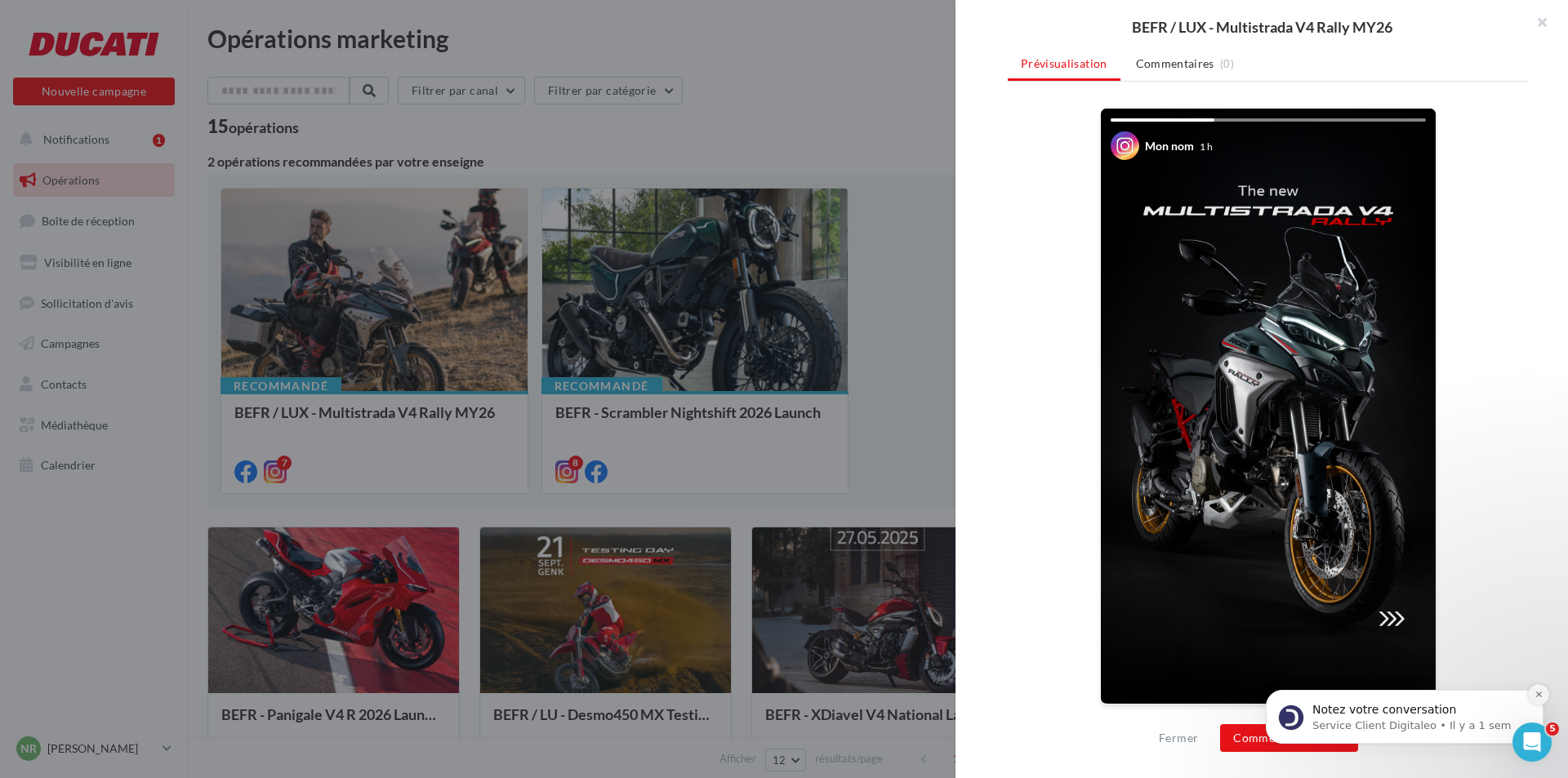
click at [1544, 695] on button "Dismiss notification" at bounding box center [1539, 694] width 21 height 21
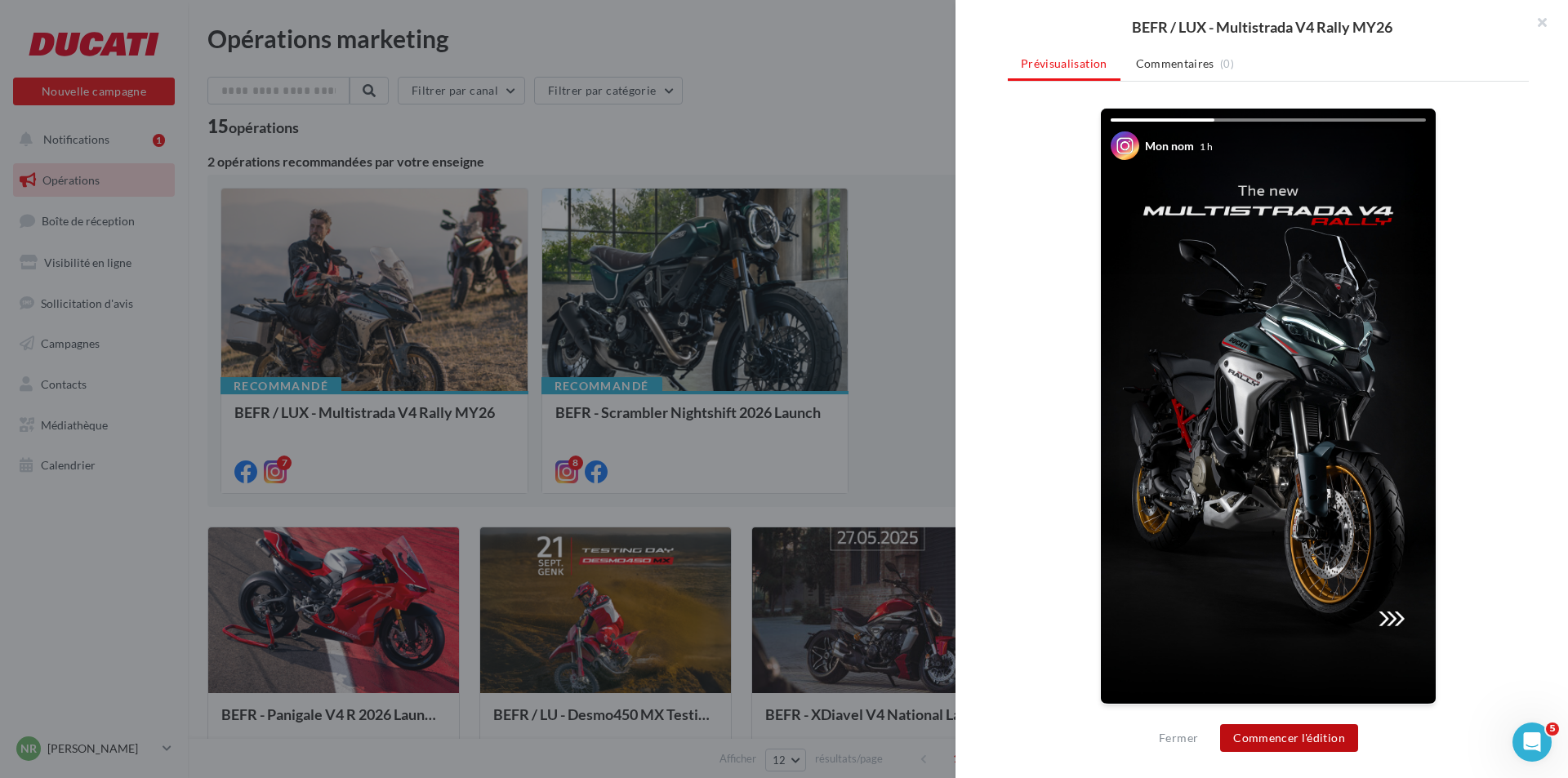
click at [1333, 730] on button "Commencer l'édition" at bounding box center [1289, 737] width 138 height 28
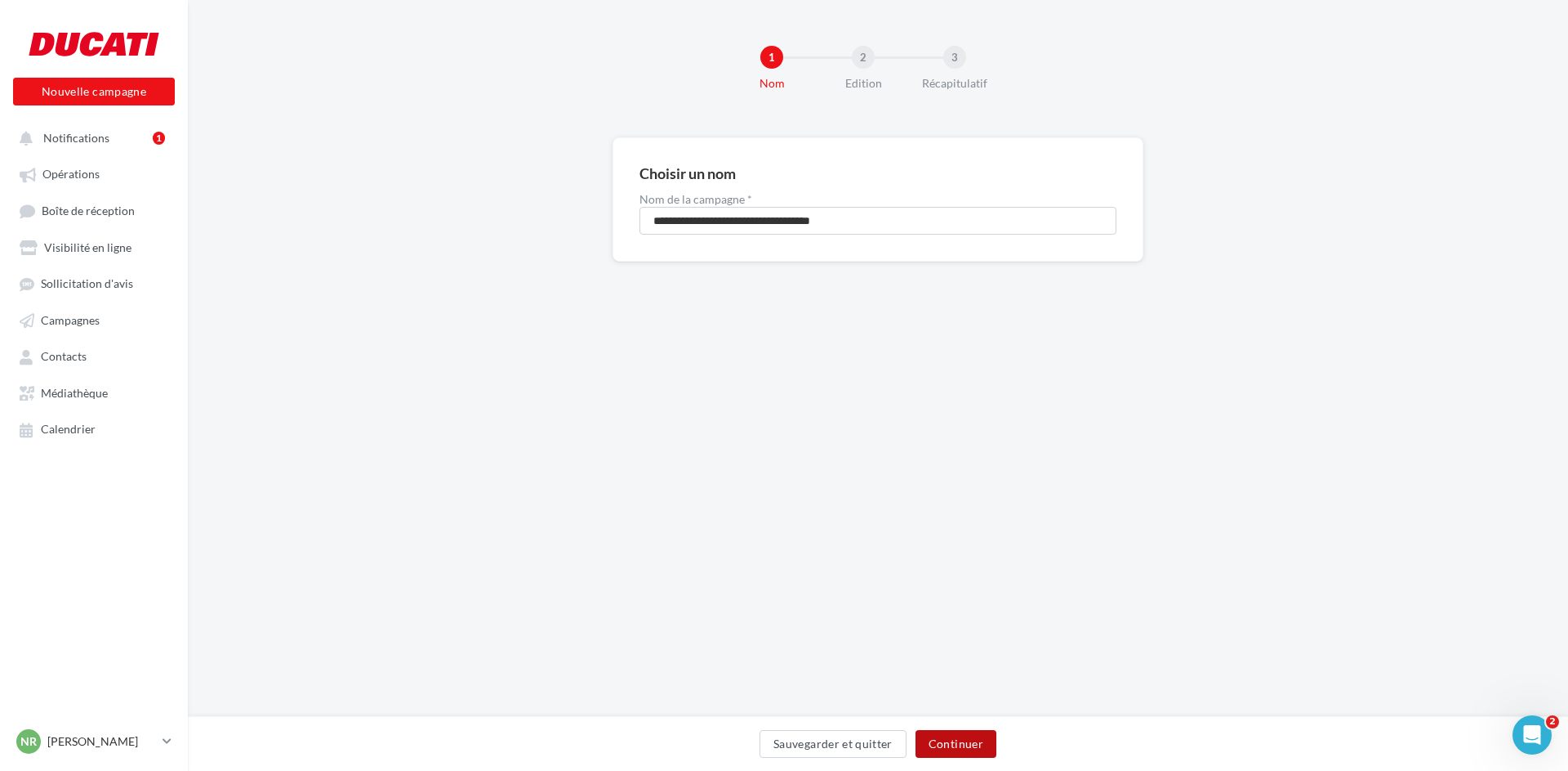
click at [952, 738] on button "Continuer" at bounding box center [955, 743] width 81 height 28
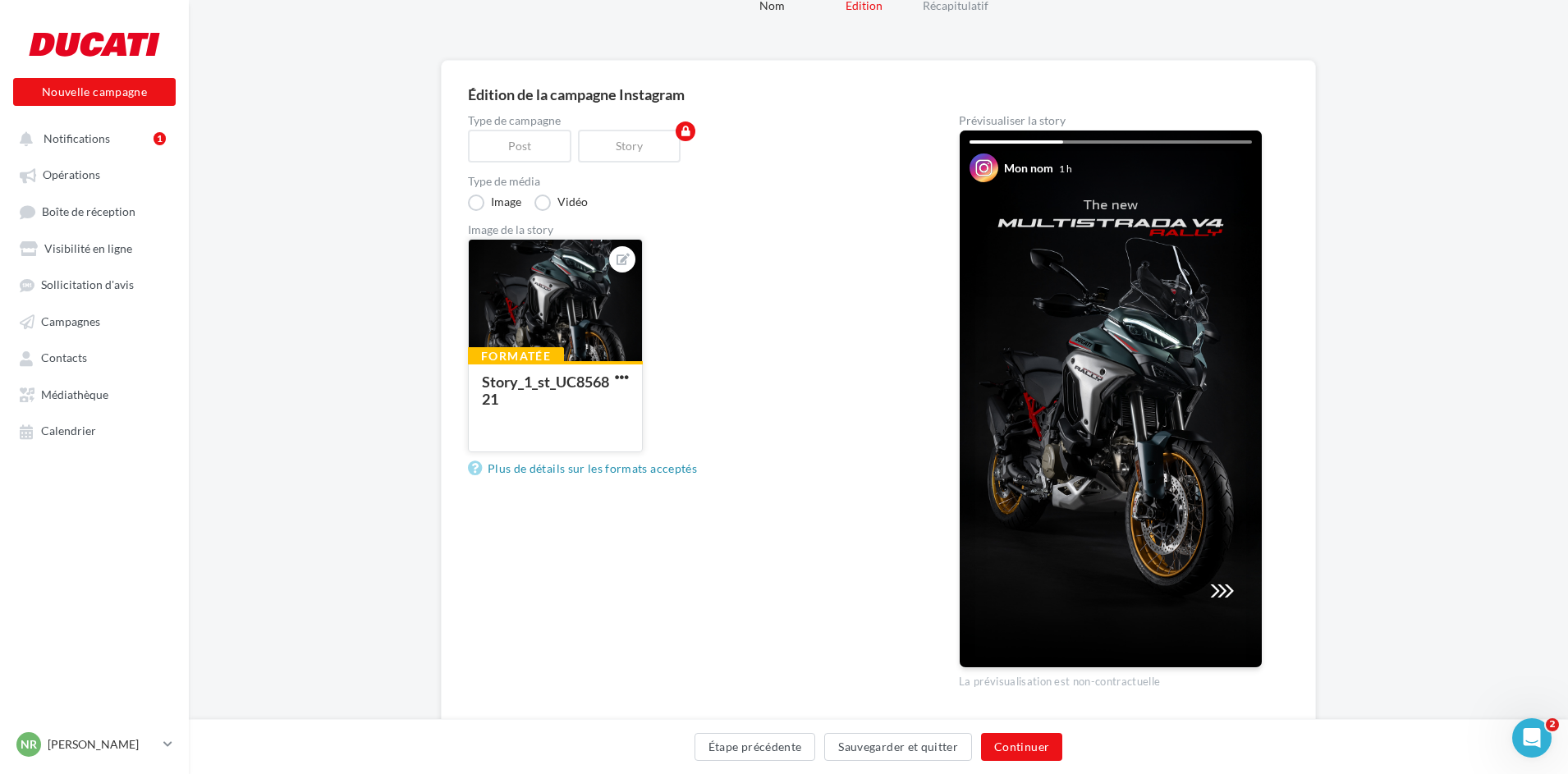
scroll to position [82, 0]
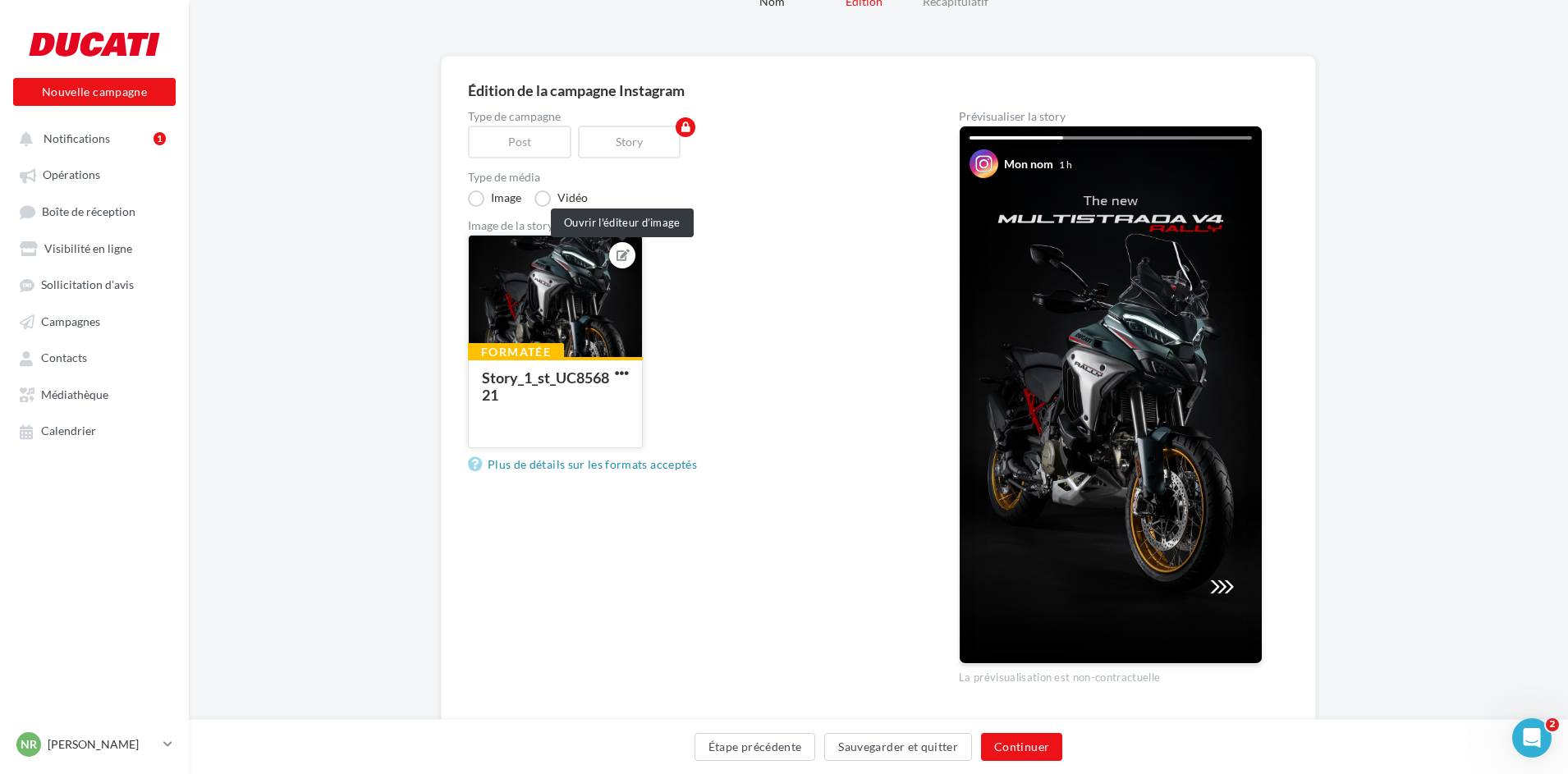
click at [623, 252] on icon at bounding box center [623, 255] width 13 height 11
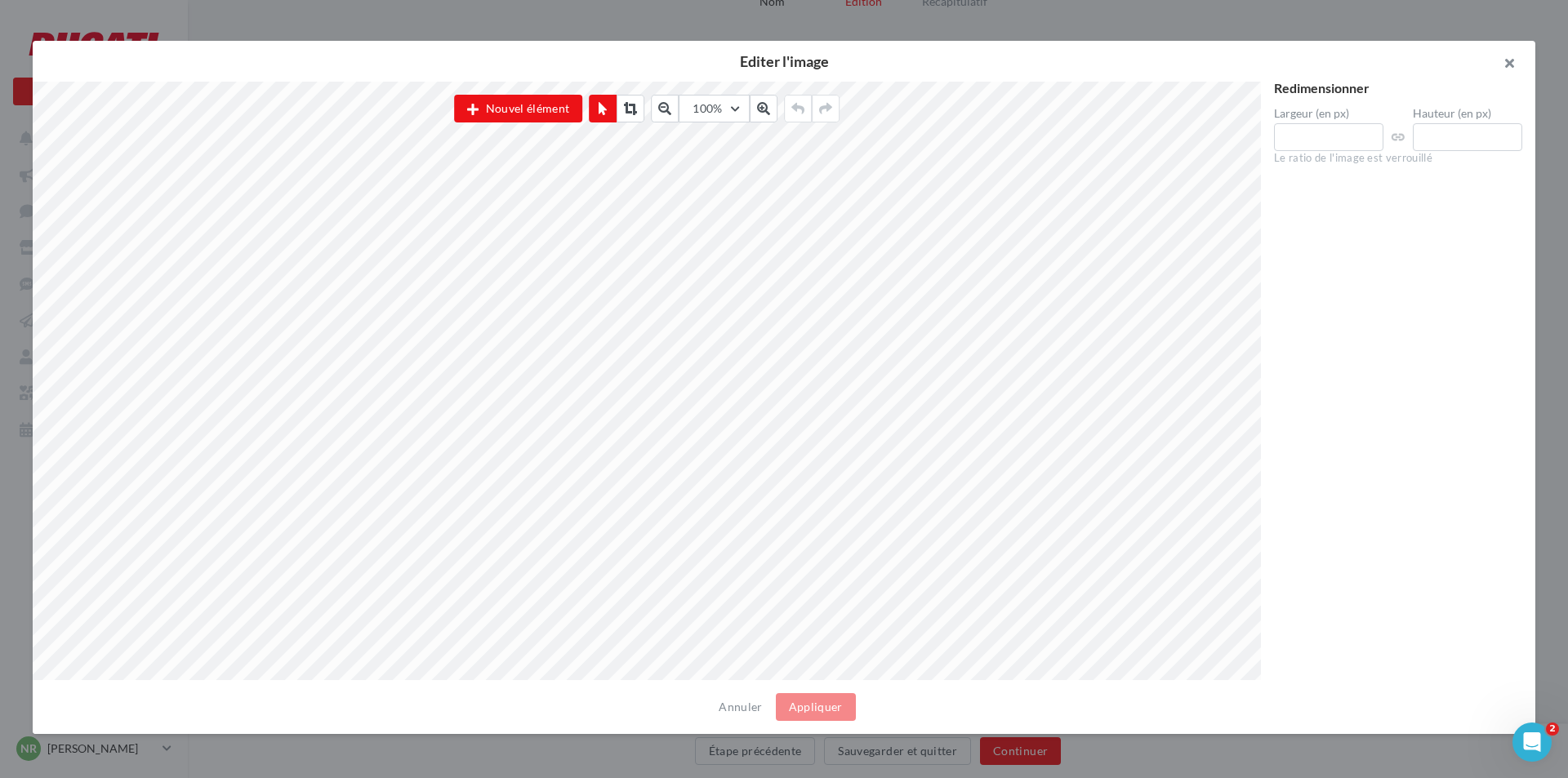
click at [1510, 61] on button "button" at bounding box center [1502, 66] width 66 height 49
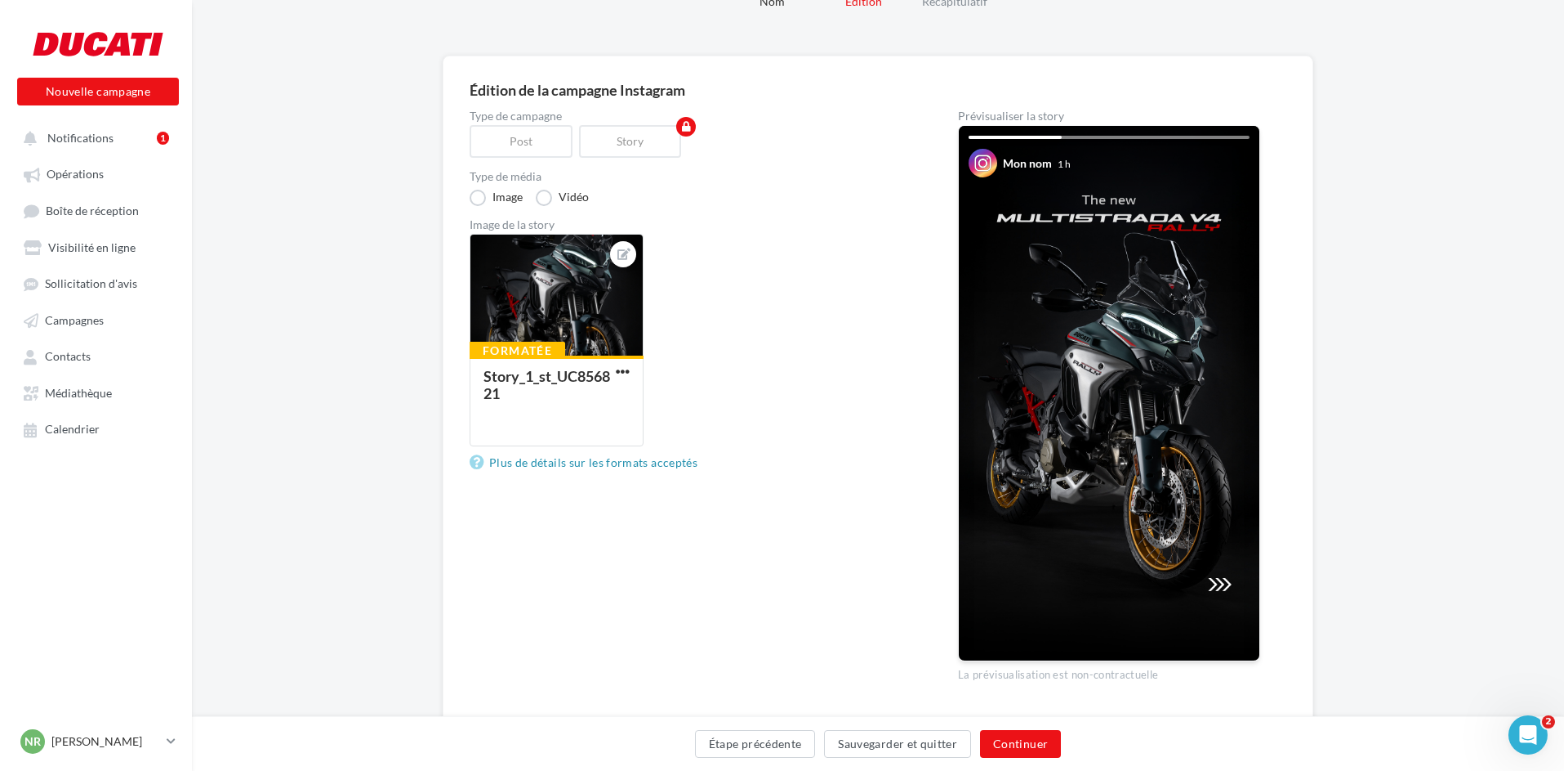
scroll to position [0, 0]
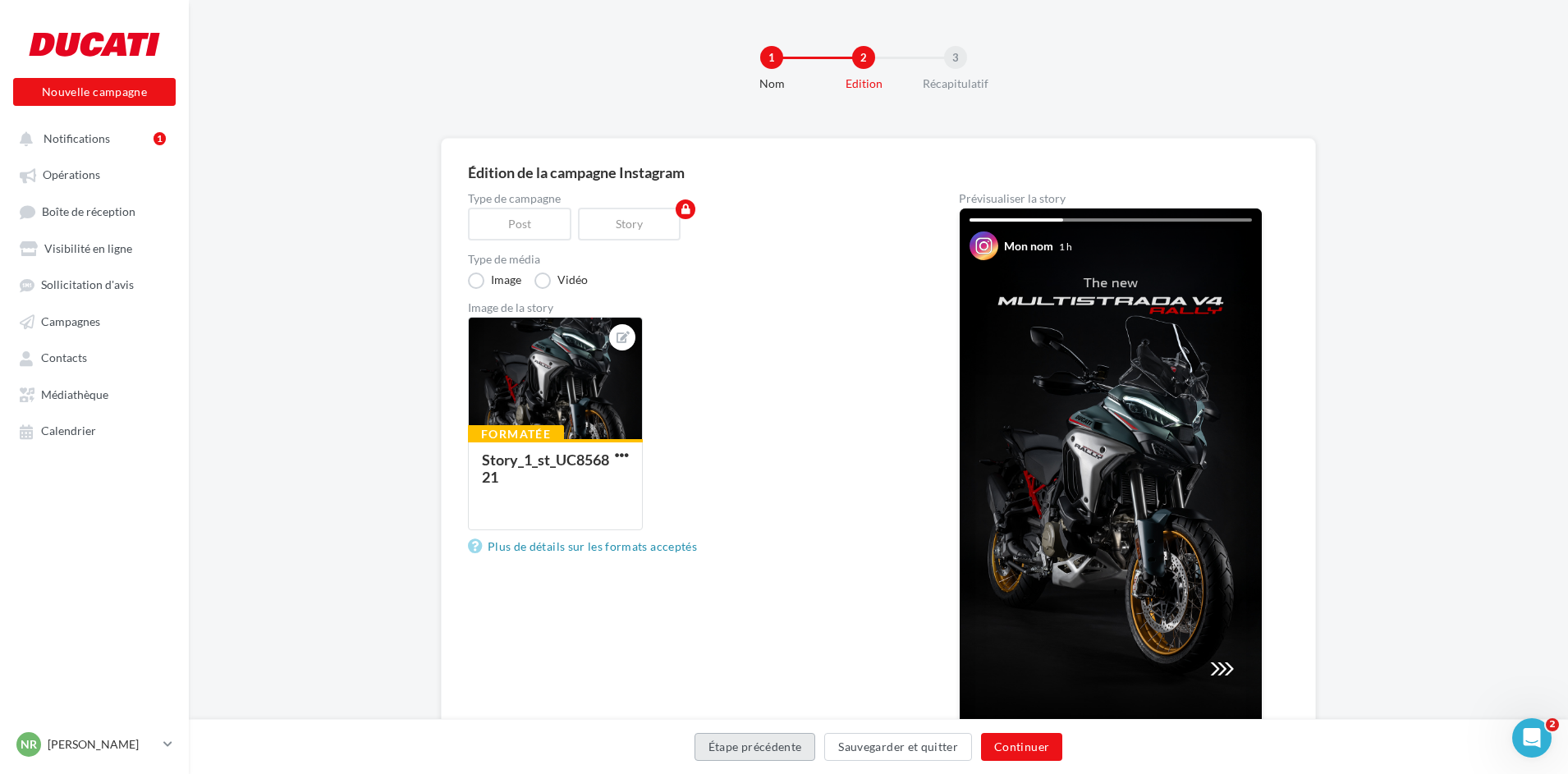
click at [791, 749] on button "Étape précédente" at bounding box center [754, 746] width 121 height 28
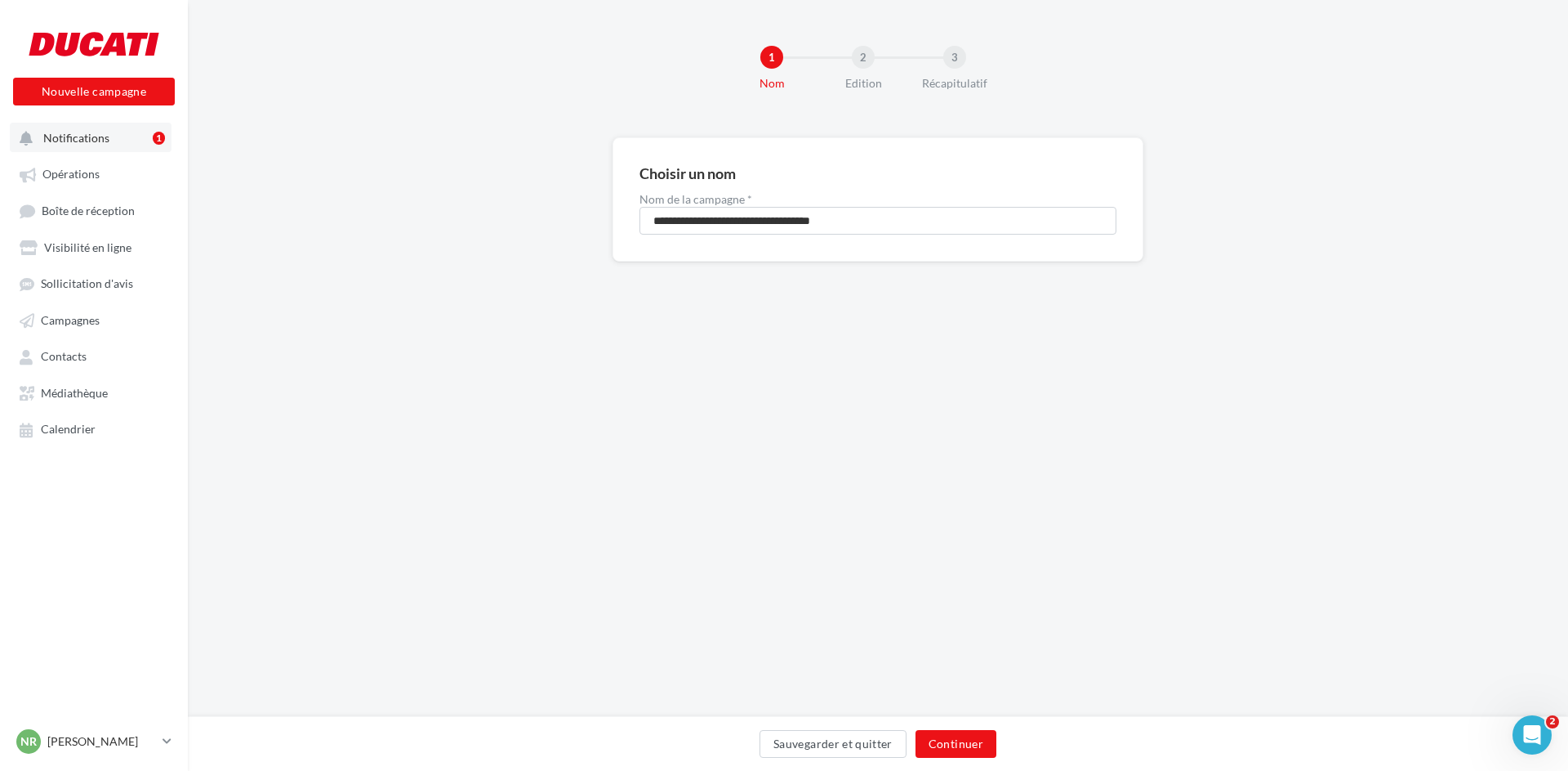
click at [126, 138] on button "Notifications 1" at bounding box center [90, 137] width 162 height 30
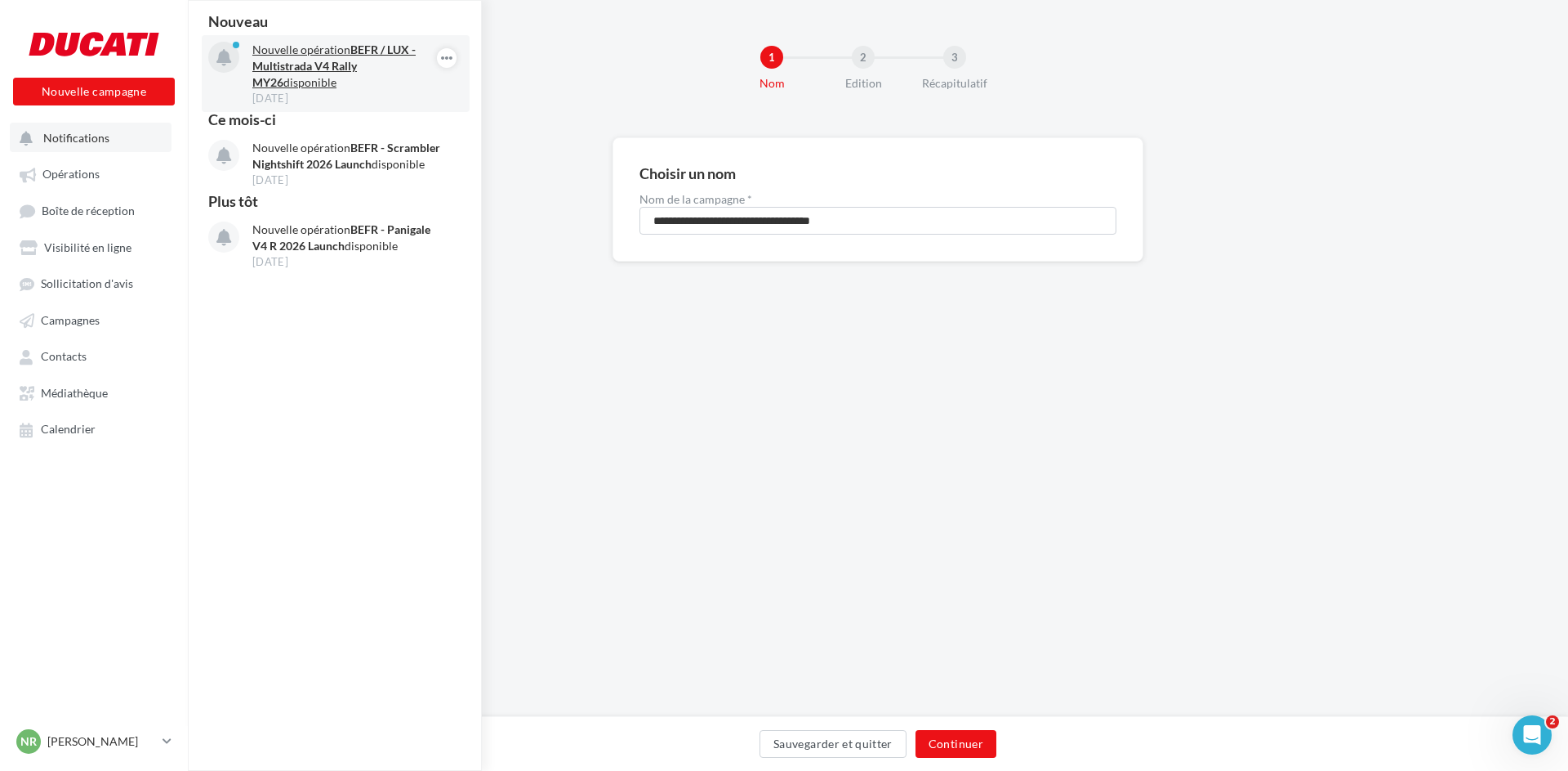
click at [362, 67] on strong "BEFR / LUX - Multistrada V4 Rally MY26" at bounding box center [334, 66] width 164 height 47
